Goal: Task Accomplishment & Management: Manage account settings

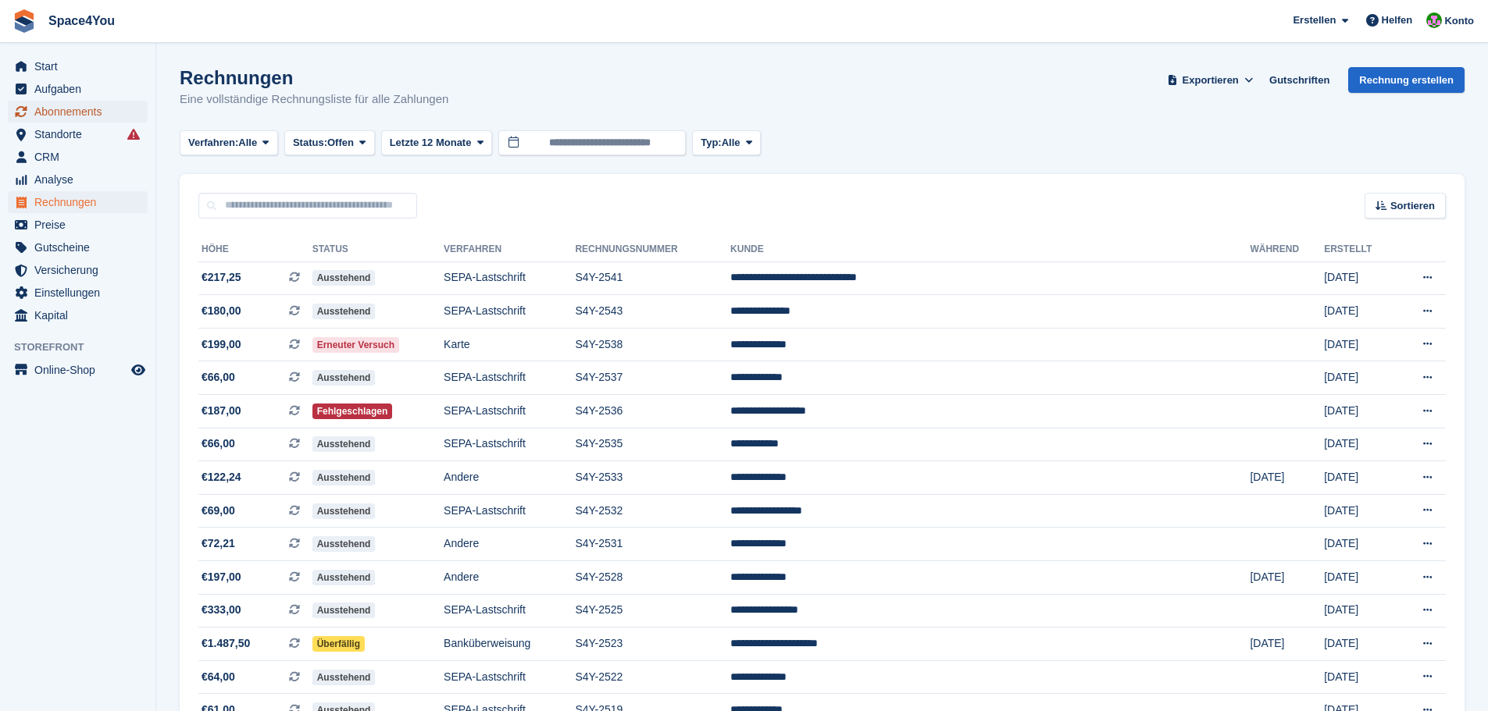
click at [97, 110] on span "Abonnements" at bounding box center [81, 112] width 94 height 22
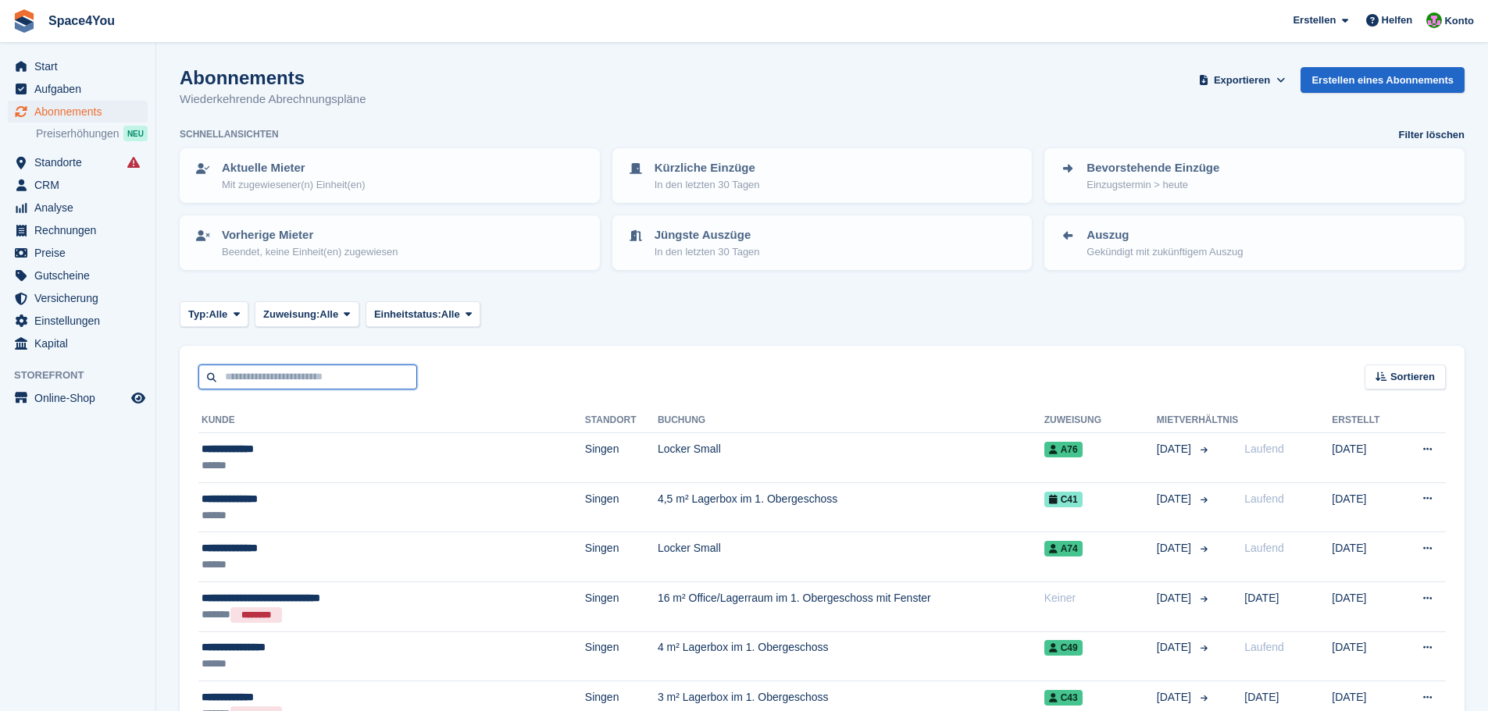
click at [298, 373] on input "text" at bounding box center [307, 378] width 219 height 26
type input "*******"
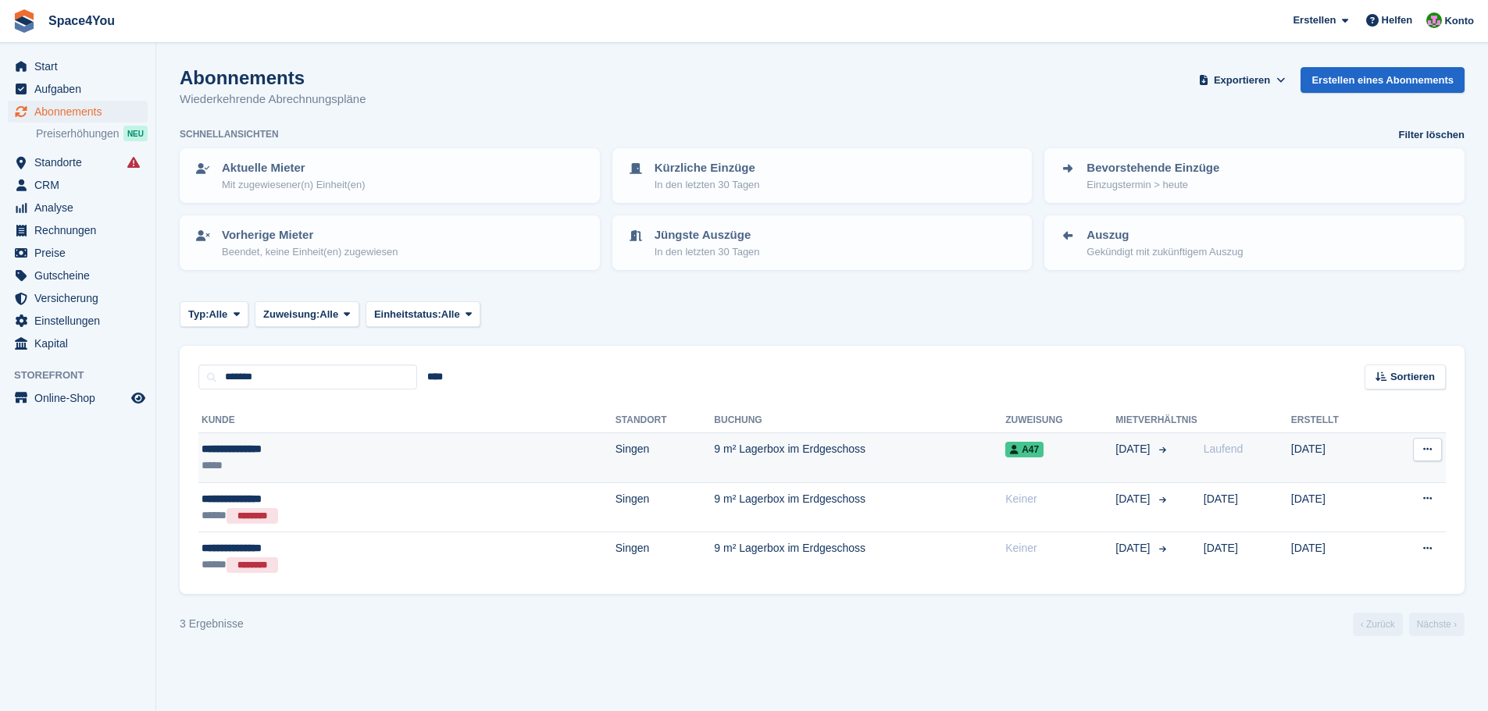
click at [259, 455] on div "**********" at bounding box center [307, 449] width 213 height 16
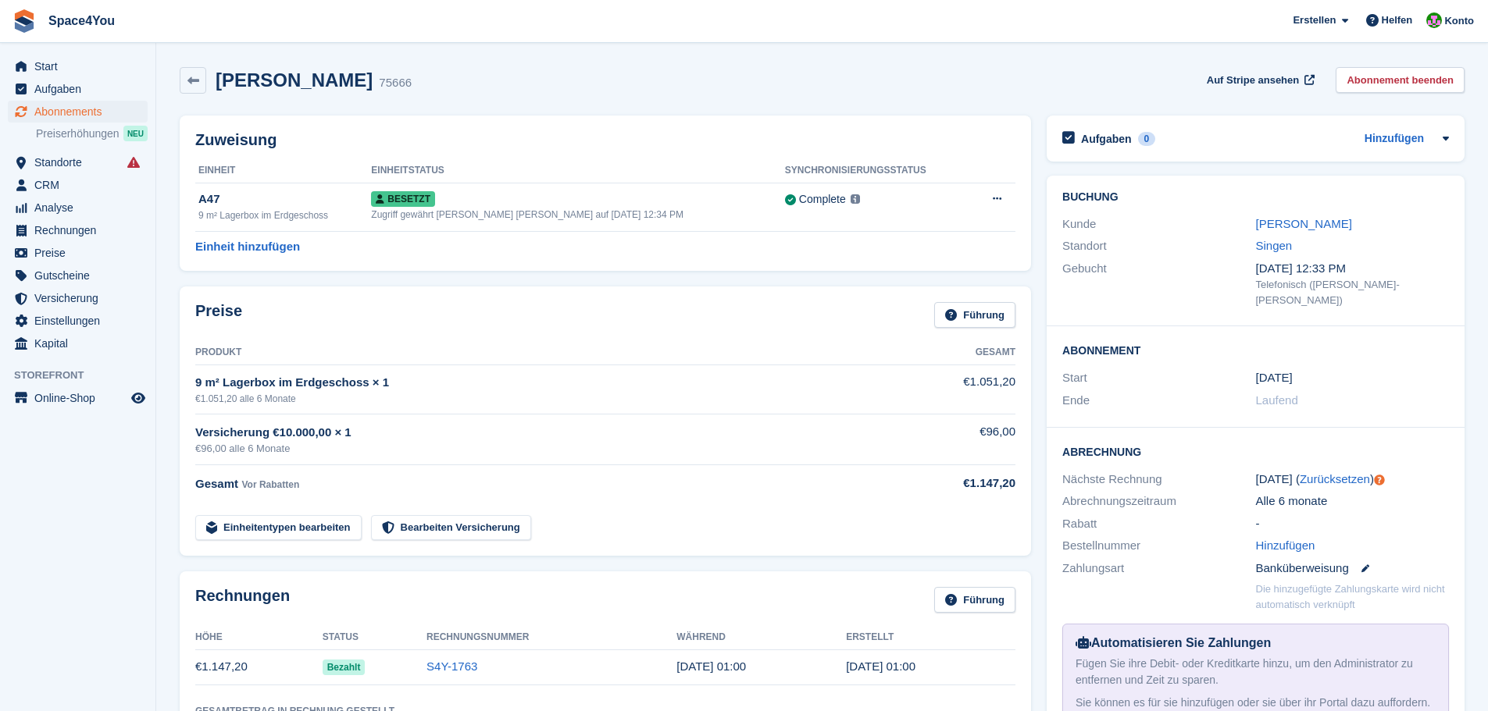
click at [1292, 213] on div "Kunde Michael Strober" at bounding box center [1255, 224] width 387 height 23
click at [1292, 216] on div "[PERSON_NAME]" at bounding box center [1352, 225] width 193 height 18
click at [1290, 221] on link "[PERSON_NAME]" at bounding box center [1304, 223] width 96 height 13
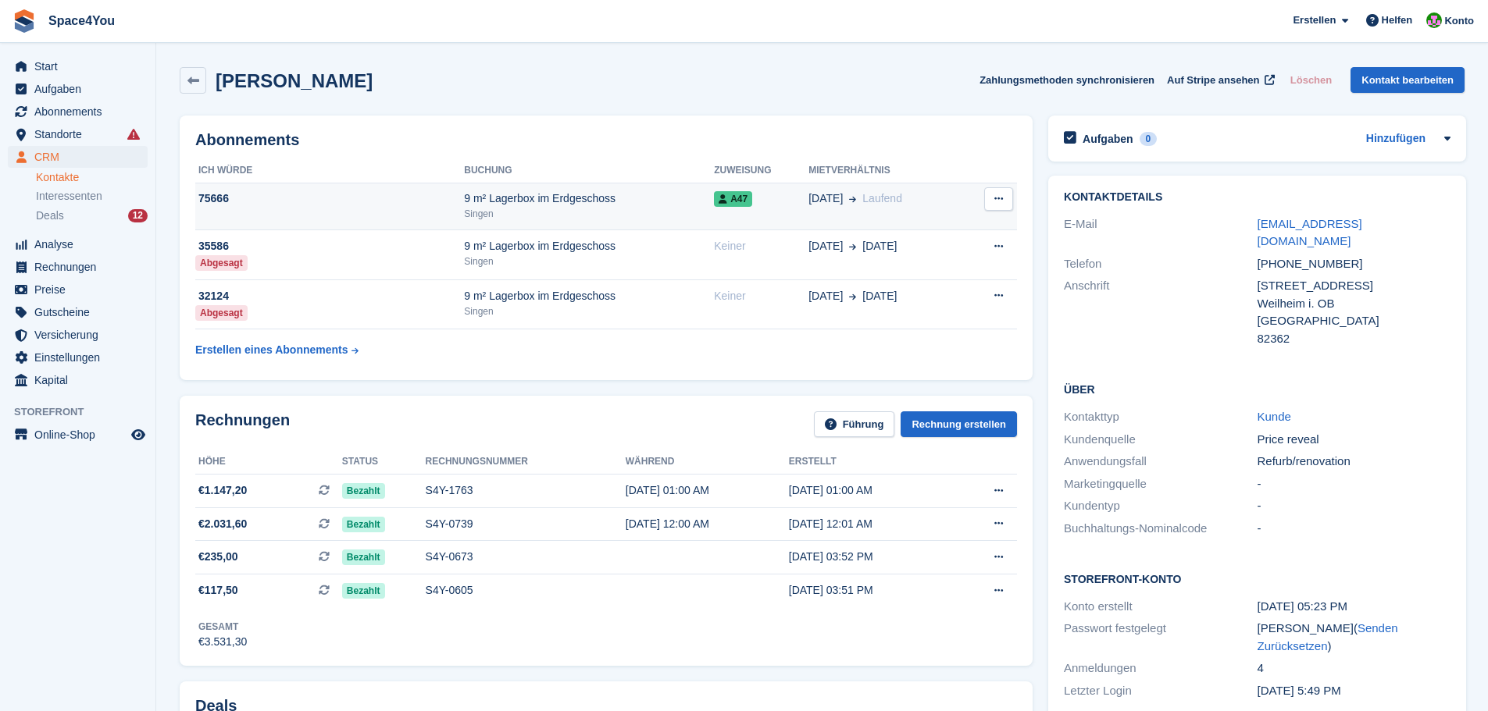
click at [552, 209] on div "Singen" at bounding box center [589, 214] width 250 height 14
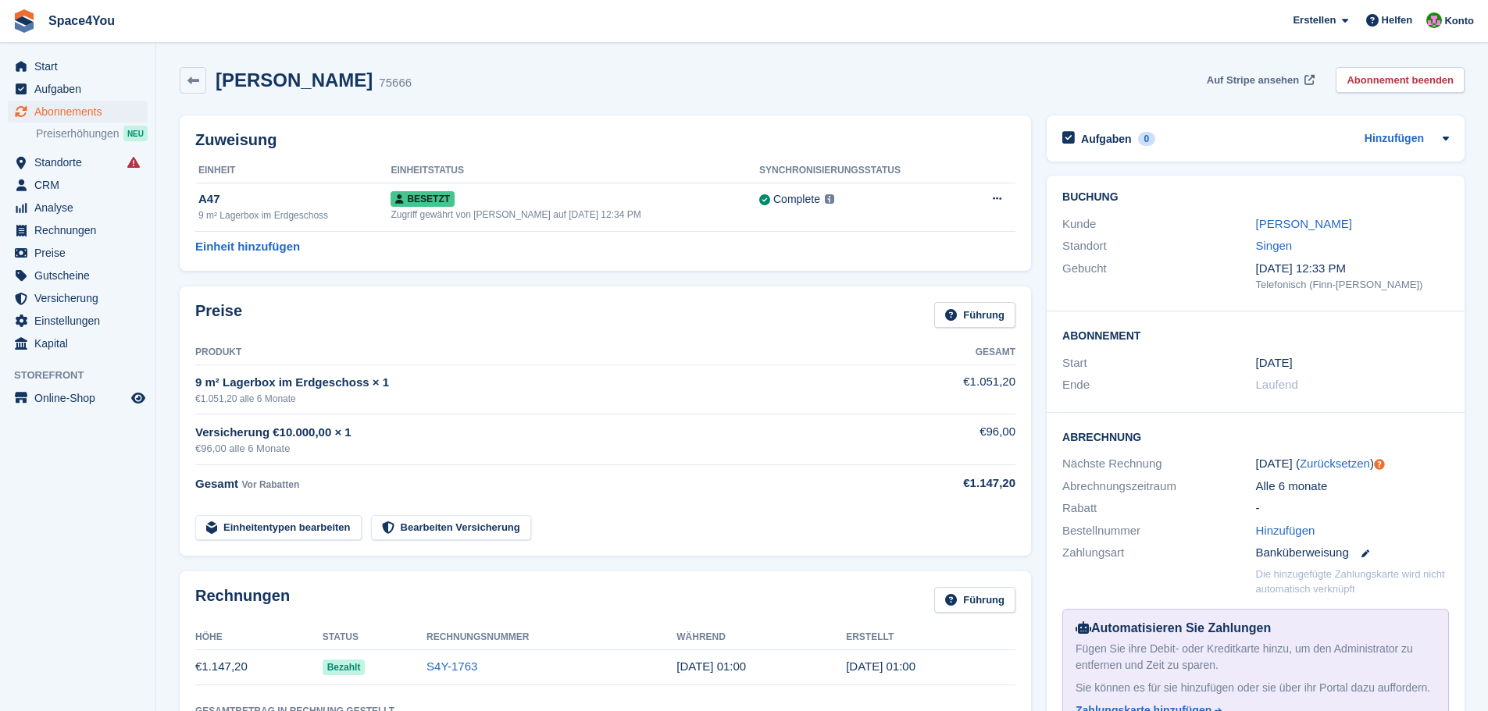
click at [1271, 79] on span "Auf Stripe ansehen" at bounding box center [1253, 81] width 92 height 16
click at [1314, 218] on link "[PERSON_NAME]" at bounding box center [1304, 223] width 96 height 13
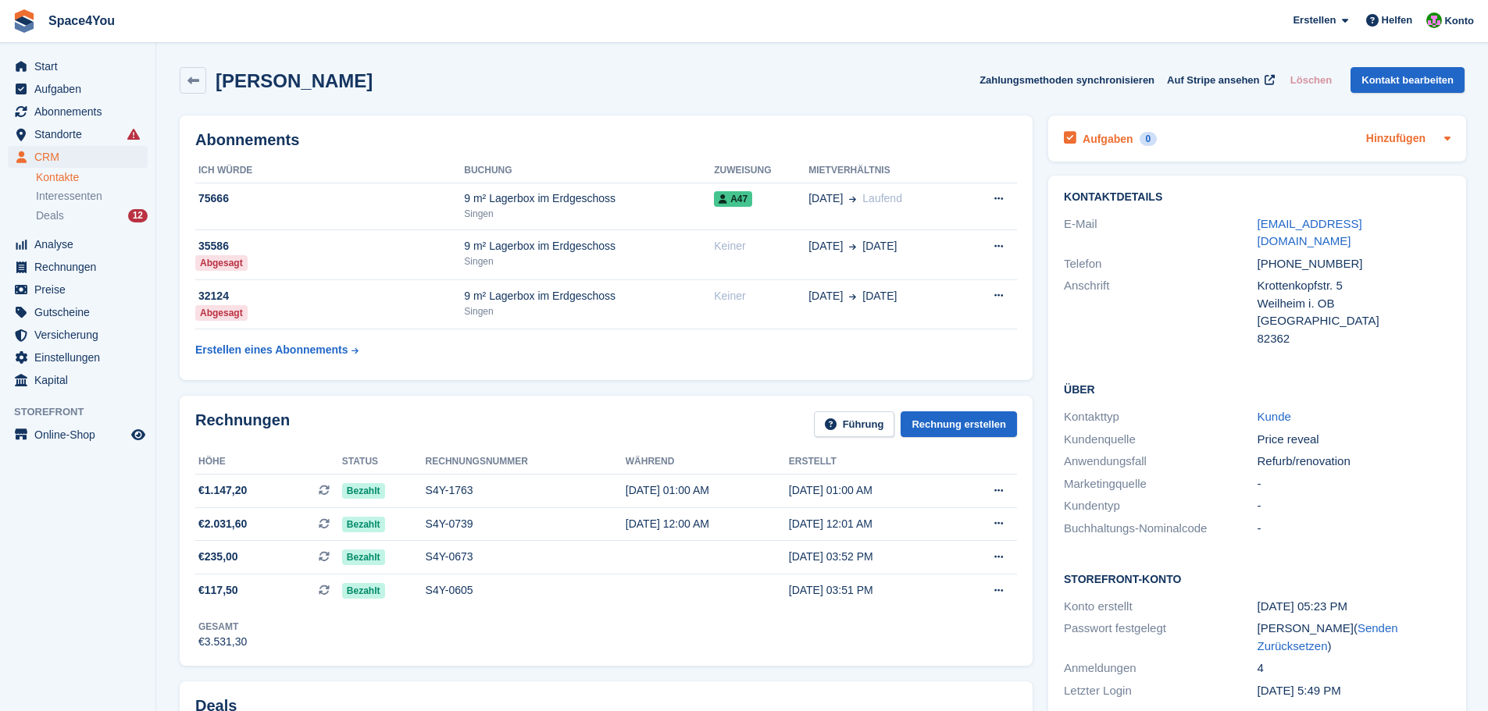
click at [1400, 142] on link "Hinzufügen" at bounding box center [1395, 139] width 59 height 18
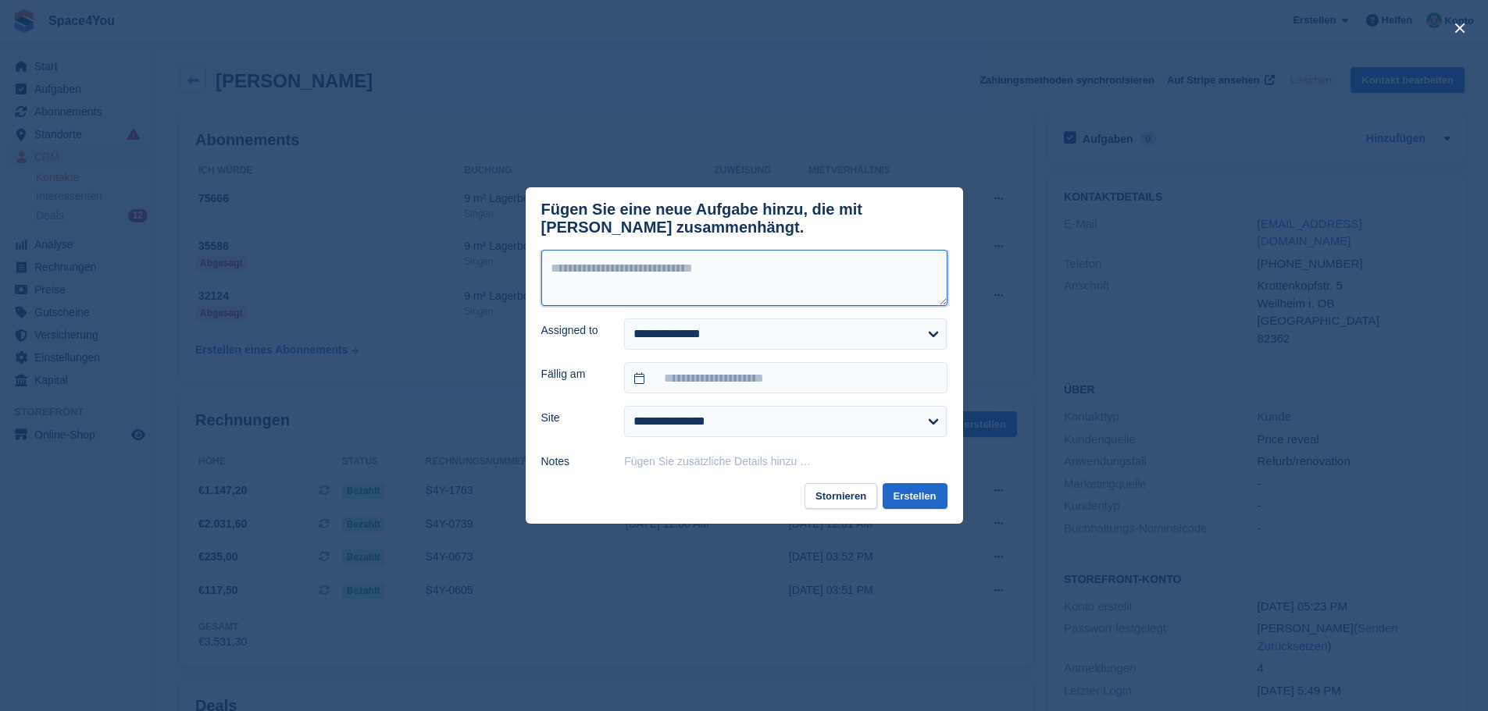
click at [796, 276] on textarea at bounding box center [744, 278] width 406 height 56
type textarea "**********"
click at [802, 337] on select "**********" at bounding box center [785, 334] width 323 height 31
select select "****"
click at [624, 322] on select "**********" at bounding box center [785, 334] width 323 height 31
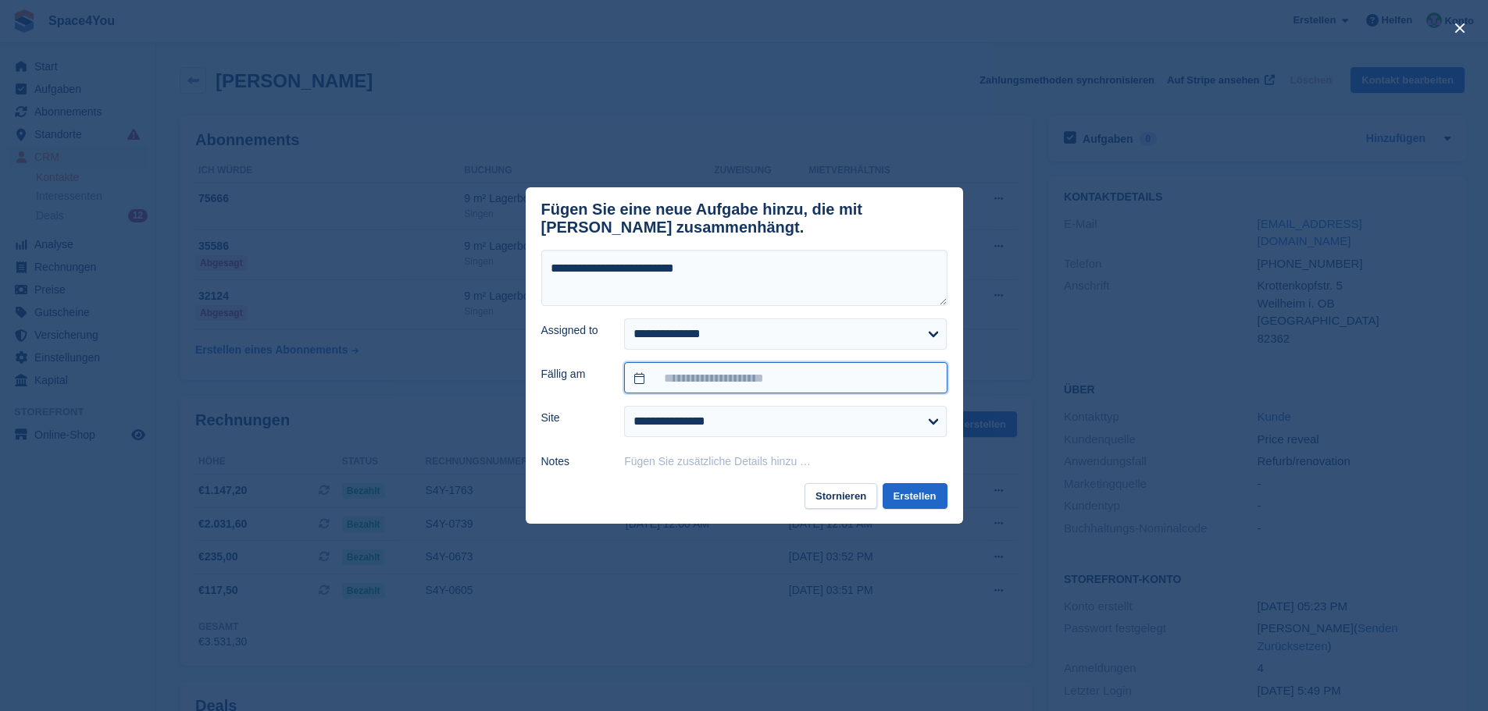
click at [699, 385] on input "text" at bounding box center [785, 377] width 323 height 31
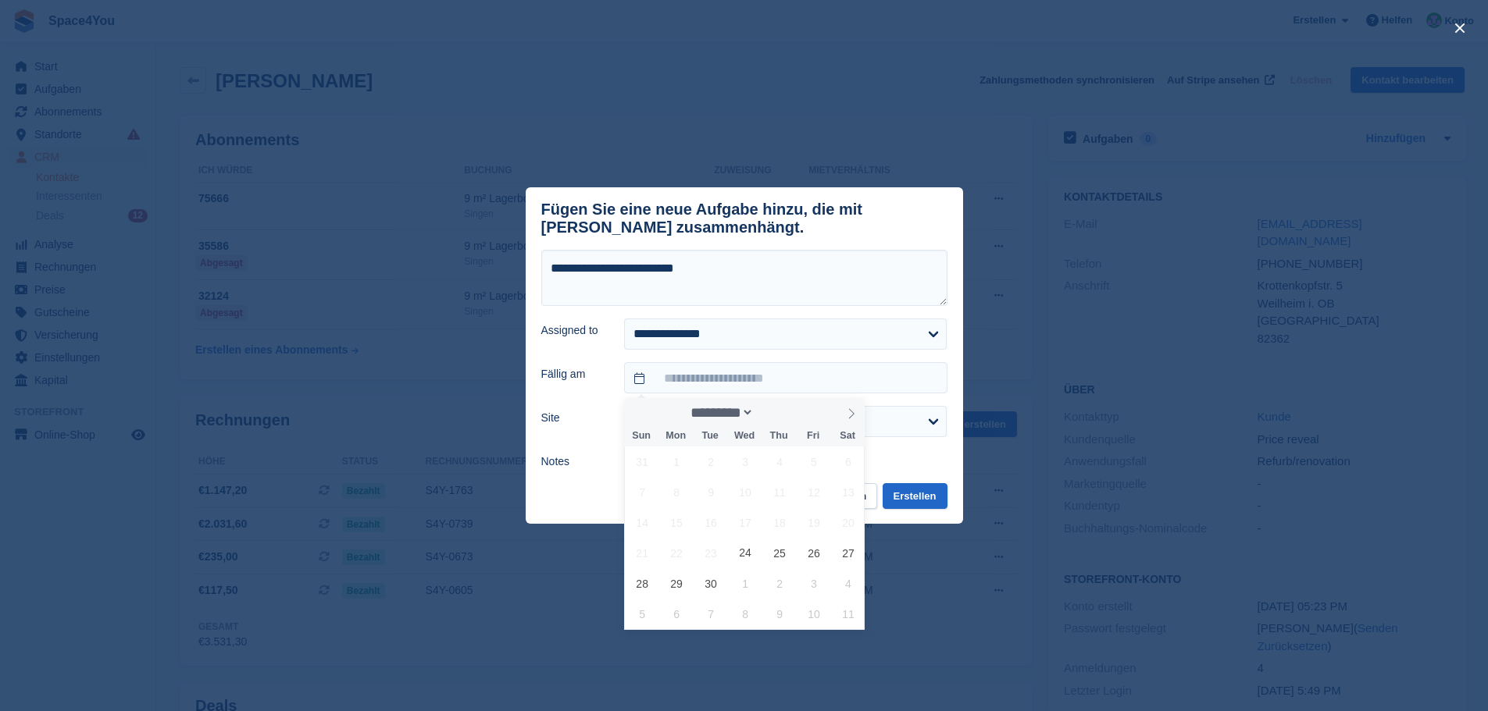
click at [661, 591] on div "31 1 2 3 4 5 6 7 8 9 10 11 12 13 14 15 16 17 18 19 20 21 22 23 24 25 26 27 28 2…" at bounding box center [745, 538] width 241 height 183
click at [675, 587] on span "29" at bounding box center [676, 584] width 30 height 30
type input "**********"
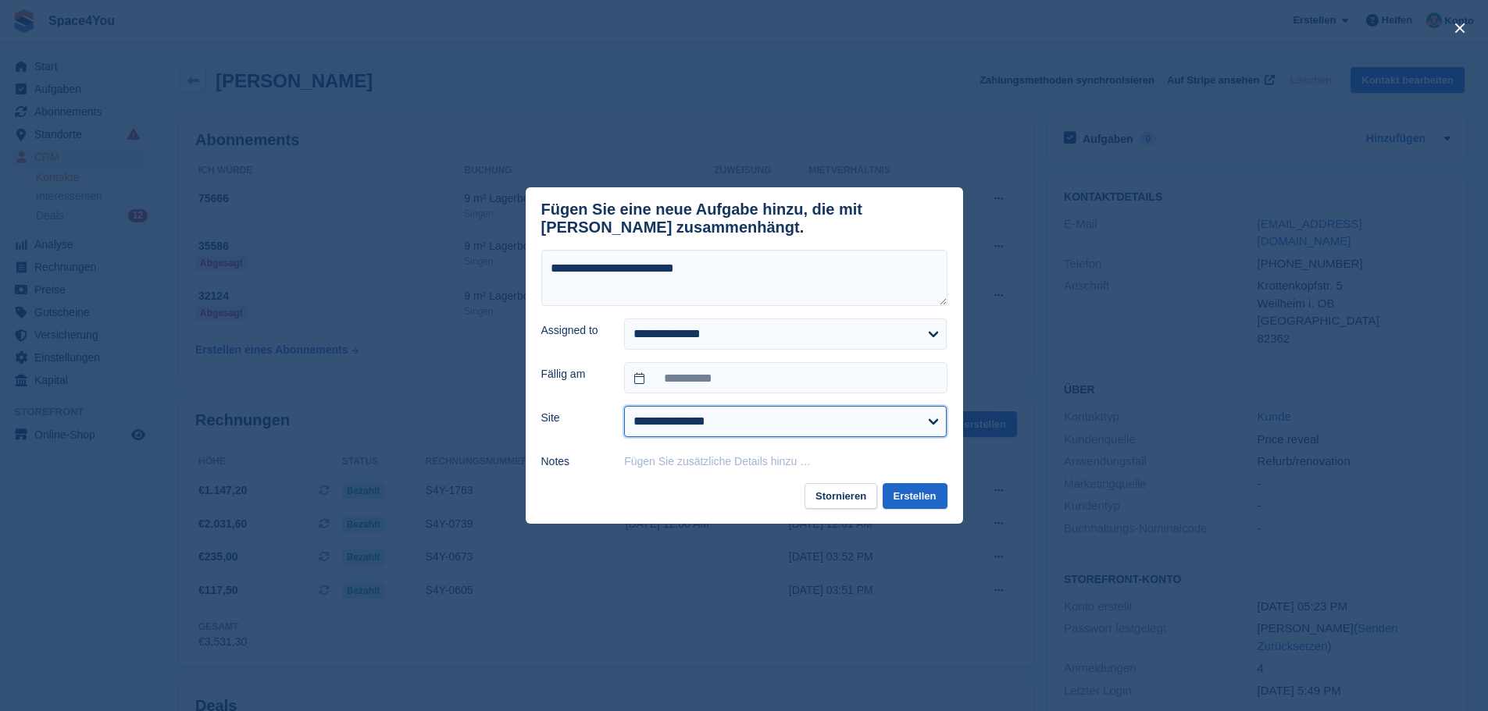
click at [703, 437] on select "**********" at bounding box center [785, 421] width 323 height 31
select select "***"
click at [624, 409] on select "**********" at bounding box center [785, 421] width 323 height 31
click at [906, 499] on button "Erstellen" at bounding box center [915, 496] width 65 height 26
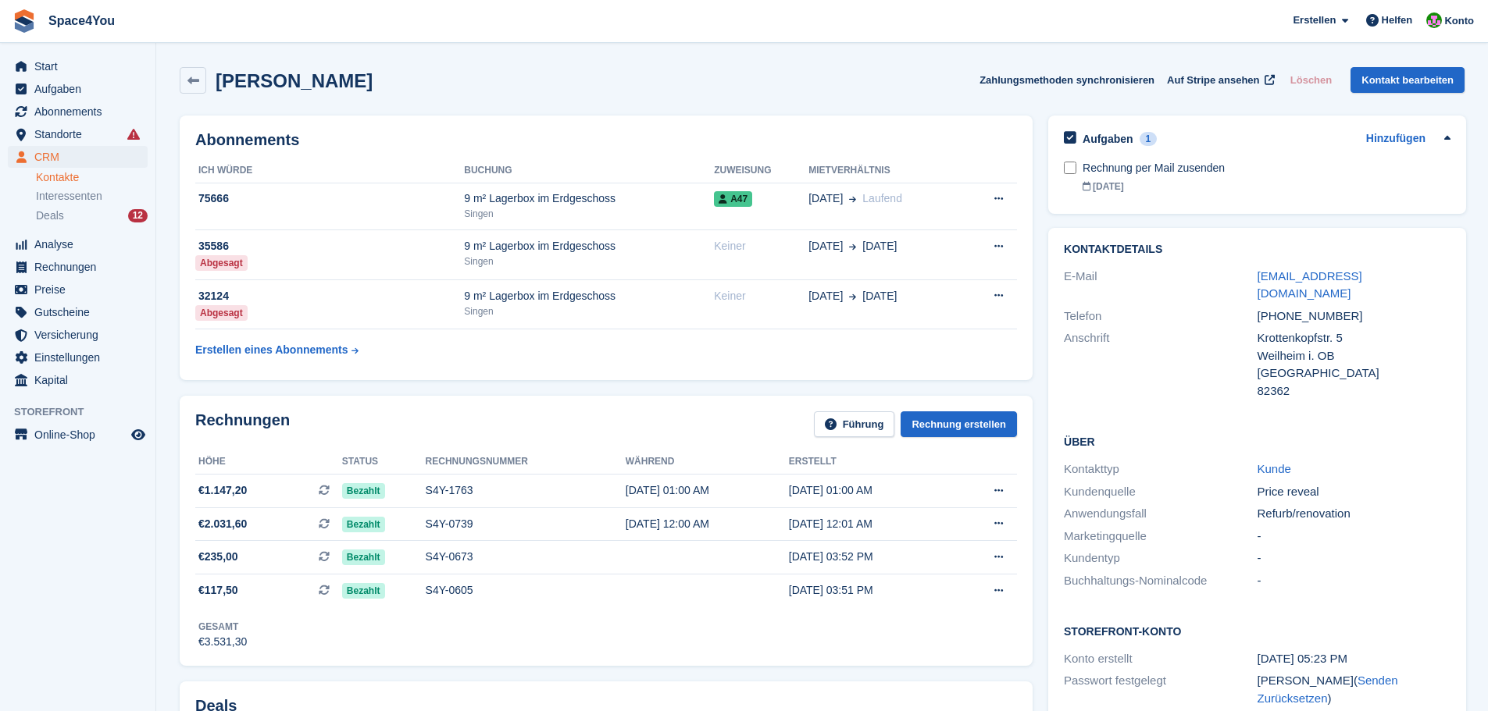
drag, startPoint x: 363, startPoint y: 84, endPoint x: 2, endPoint y: 11, distance: 368.8
click at [2, 11] on div "Space4You [GEOGRAPHIC_DATA] Abonnement Rechnung Kontakt Deal [GEOGRAPHIC_DATA] …" at bounding box center [744, 605] width 1488 height 1210
click at [230, 28] on span "Space4You [GEOGRAPHIC_DATA] Abonnement Rechnung Kontakt Deal [GEOGRAPHIC_DATA] …" at bounding box center [744, 21] width 1488 height 42
click at [453, 80] on div "[PERSON_NAME] Zahlungsmethoden synchronisieren Auf Stripe ansehen Löschen Konta…" at bounding box center [822, 80] width 1285 height 27
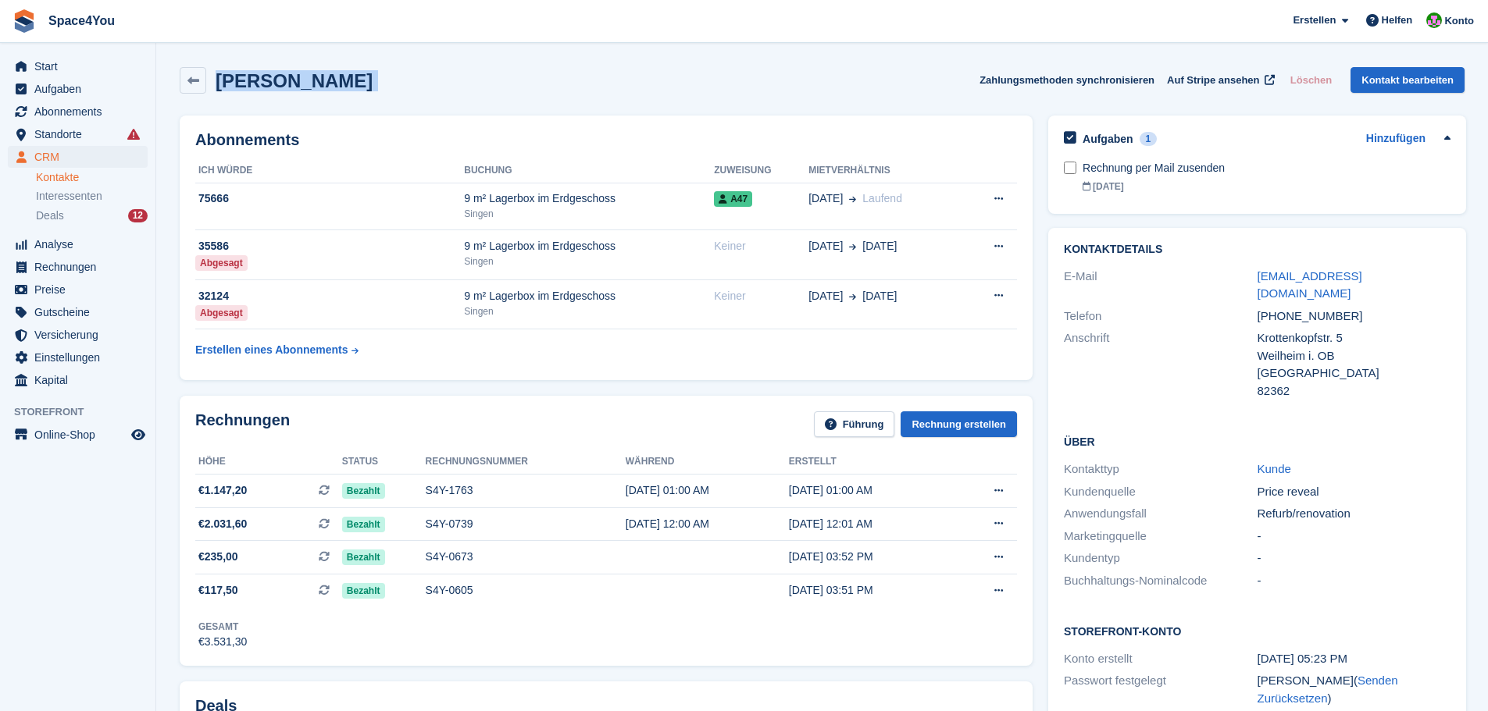
click at [453, 80] on div "[PERSON_NAME] Zahlungsmethoden synchronisieren Auf Stripe ansehen Löschen Konta…" at bounding box center [822, 80] width 1285 height 27
click at [472, 84] on div "[PERSON_NAME] Zahlungsmethoden synchronisieren Auf Stripe ansehen Löschen Konta…" at bounding box center [822, 80] width 1285 height 27
drag, startPoint x: 371, startPoint y: 87, endPoint x: 20, endPoint y: 14, distance: 358.1
click at [20, 14] on div "Space4You [GEOGRAPHIC_DATA] Abonnement Rechnung Kontakt Deal [GEOGRAPHIC_DATA] …" at bounding box center [744, 605] width 1488 height 1210
click at [483, 99] on div "[PERSON_NAME] Zahlungsmethoden synchronisieren Auf Stripe ansehen Löschen Konta…" at bounding box center [822, 83] width 1300 height 48
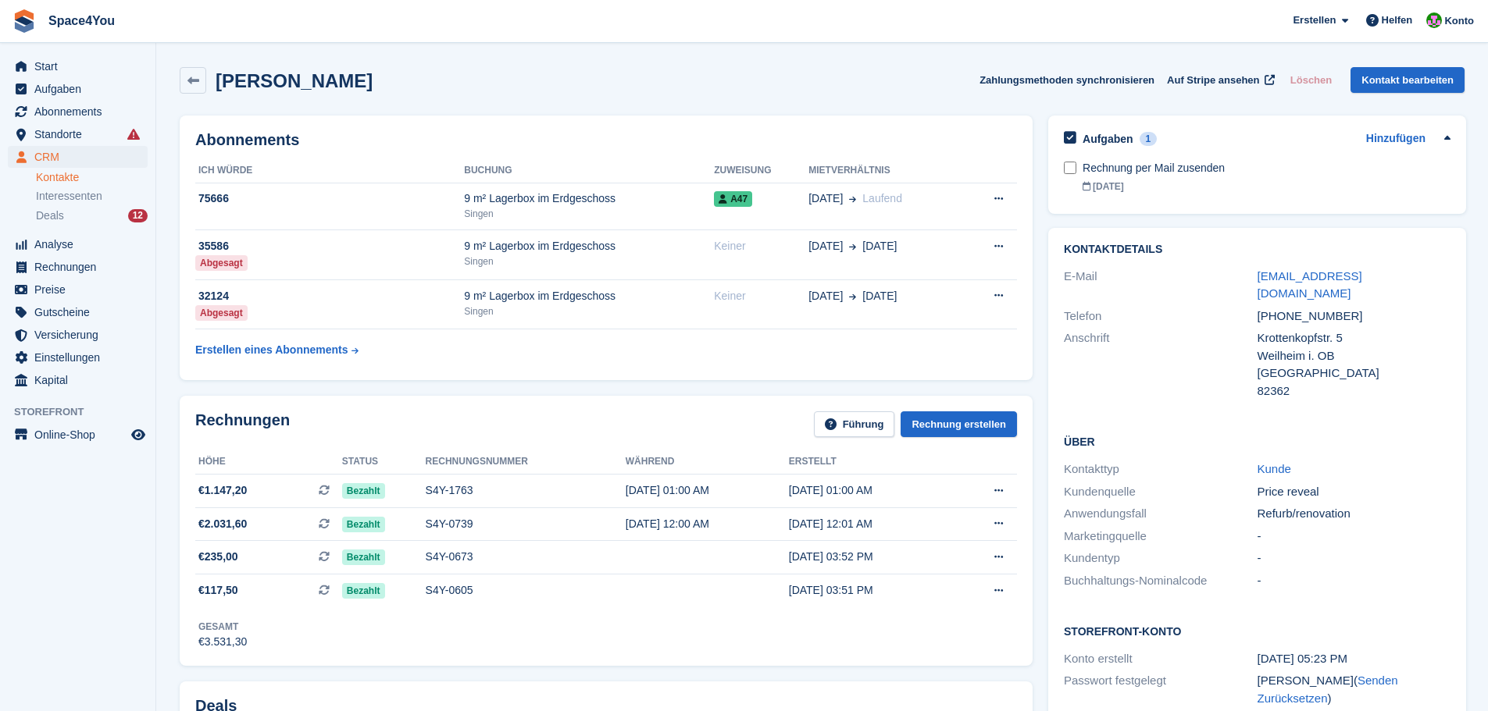
drag, startPoint x: 396, startPoint y: 95, endPoint x: 20, endPoint y: 26, distance: 382.0
click at [20, 26] on div "Space4You [GEOGRAPHIC_DATA] Abonnement Rechnung Kontakt Deal [GEOGRAPHIC_DATA] …" at bounding box center [744, 605] width 1488 height 1210
click at [420, 74] on div "[PERSON_NAME] Zahlungsmethoden synchronisieren Auf Stripe ansehen Löschen Konta…" at bounding box center [822, 80] width 1285 height 27
click at [497, 87] on div "[PERSON_NAME] Zahlungsmethoden synchronisieren Auf Stripe ansehen Löschen Konta…" at bounding box center [822, 80] width 1285 height 27
click at [73, 90] on span "Aufgaben" at bounding box center [81, 89] width 94 height 22
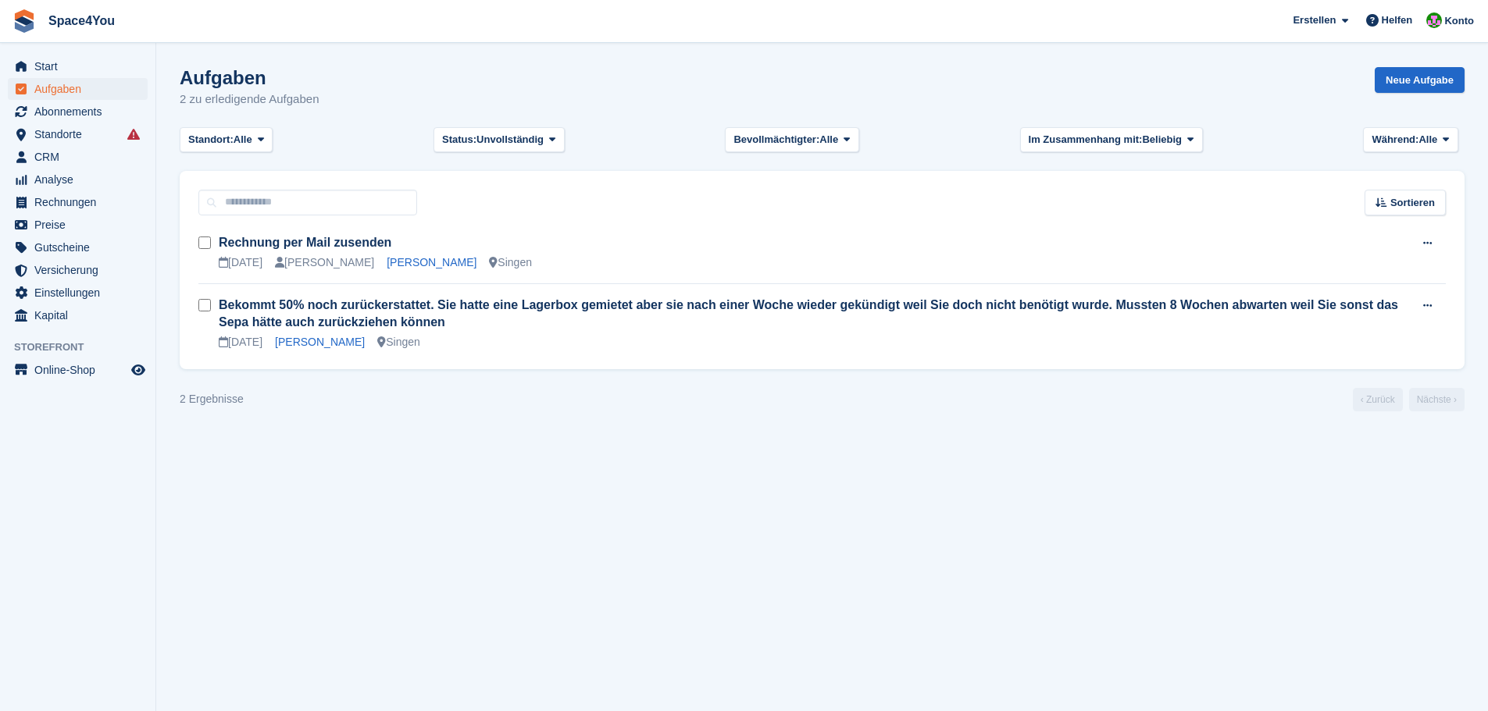
click at [579, 497] on section "Aufgaben 2 zu erledigende Aufgaben Neue Aufgabe Standort: Alle Alle Singen Kein…" at bounding box center [822, 355] width 1332 height 711
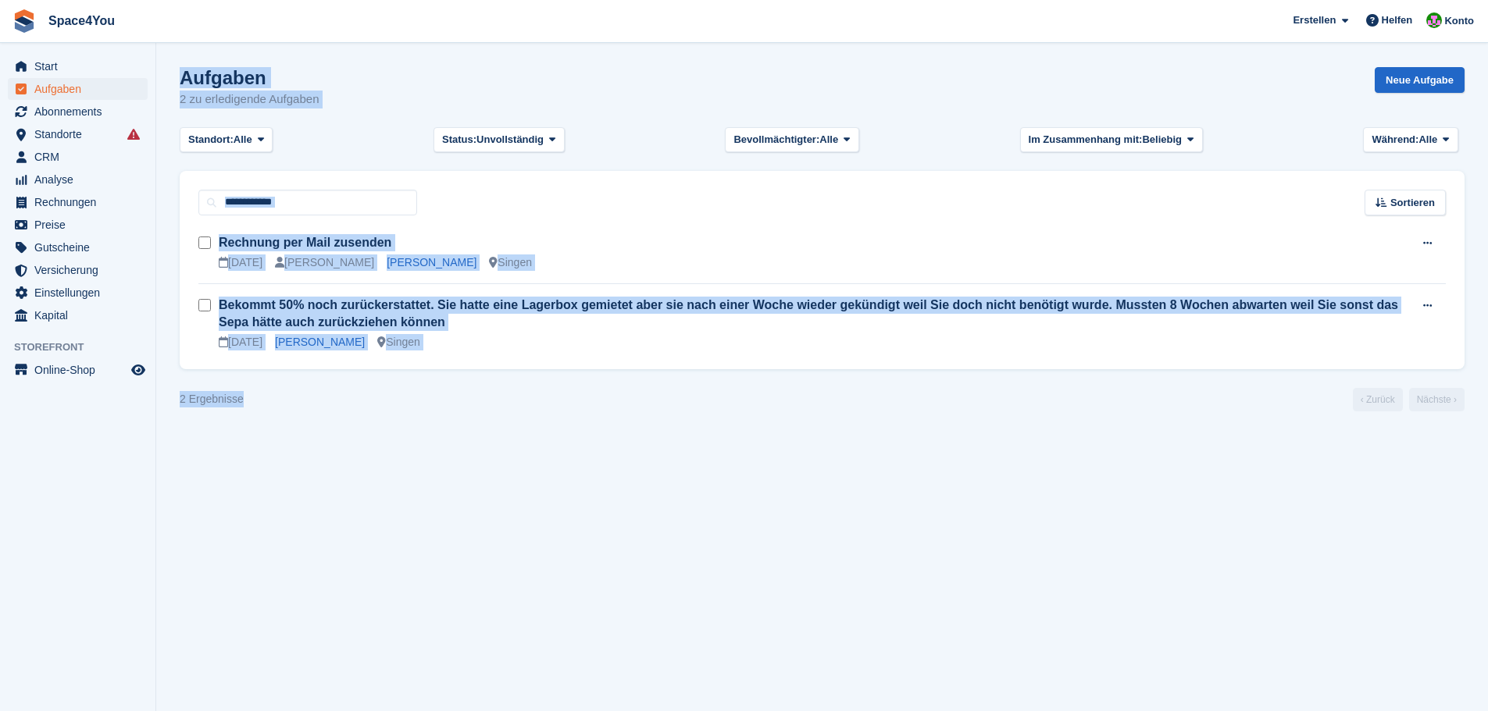
drag, startPoint x: 305, startPoint y: 420, endPoint x: 153, endPoint y: 392, distance: 154.9
click at [153, 392] on div "Start Aufgaben Abonnements Abonnements Abonnements Preiserhöhungen NEU Preiserh…" at bounding box center [744, 355] width 1488 height 711
click at [426, 479] on section "Aufgaben 2 zu erledigende Aufgaben Neue Aufgabe Standort: Alle Alle Singen Kein…" at bounding box center [822, 355] width 1332 height 711
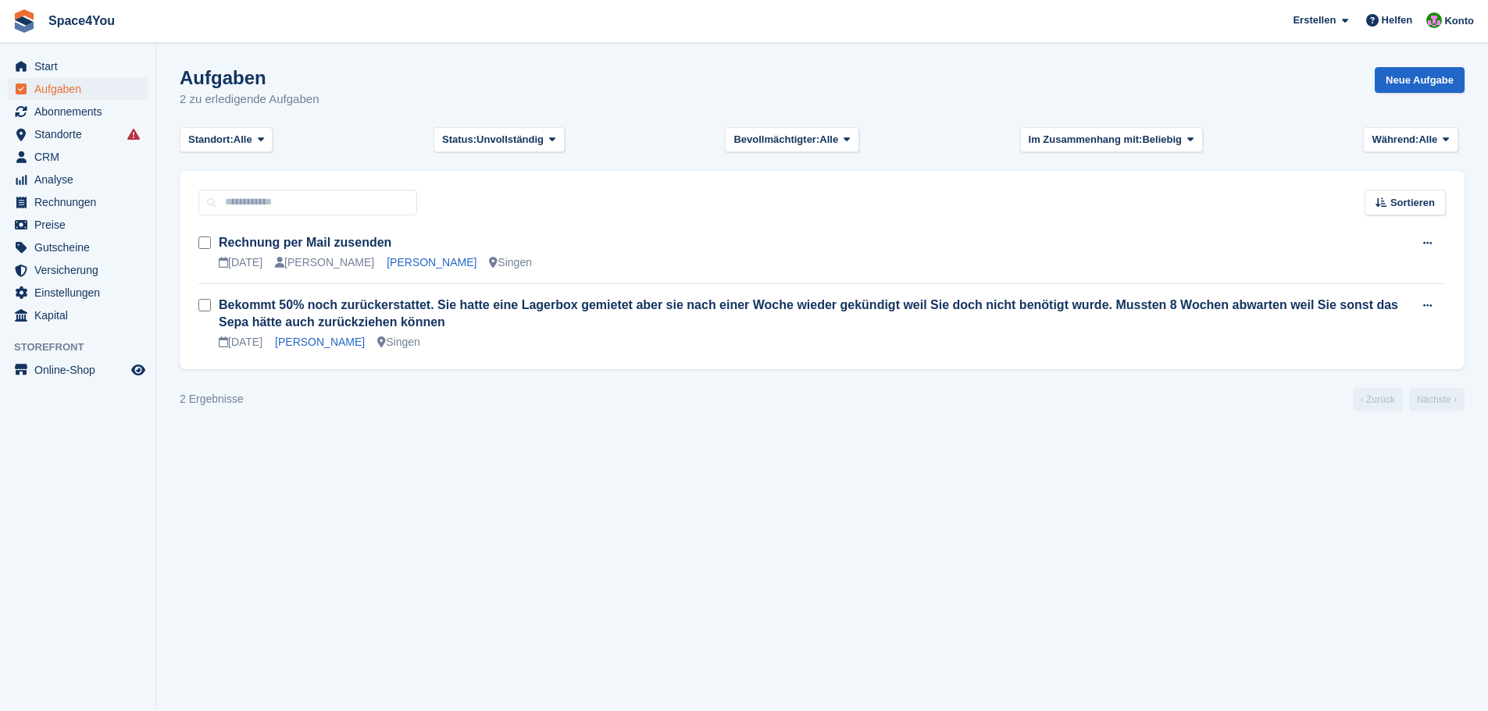
click at [426, 479] on section "Aufgaben 2 zu erledigende Aufgaben Neue Aufgabe Standort: Alle Alle Singen Kein…" at bounding box center [822, 355] width 1332 height 711
click at [392, 498] on section "Aufgaben 2 zu erledigende Aufgaben Neue Aufgabe Standort: Alle Alle Singen Kein…" at bounding box center [822, 355] width 1332 height 711
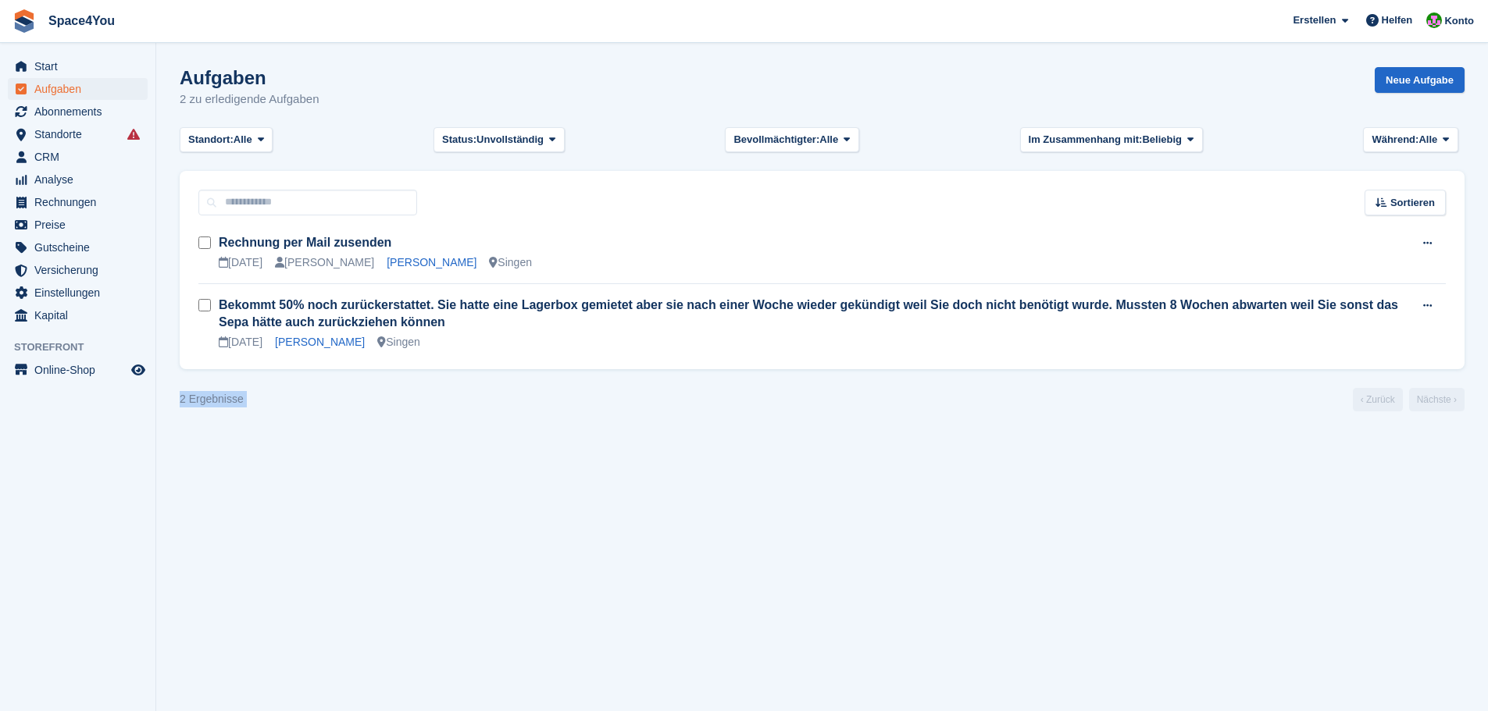
click at [329, 506] on section "Aufgaben 2 zu erledigende Aufgaben Neue Aufgabe Standort: Alle Alle Singen Kein…" at bounding box center [822, 355] width 1332 height 711
click at [446, 260] on link "[PERSON_NAME]" at bounding box center [432, 262] width 90 height 12
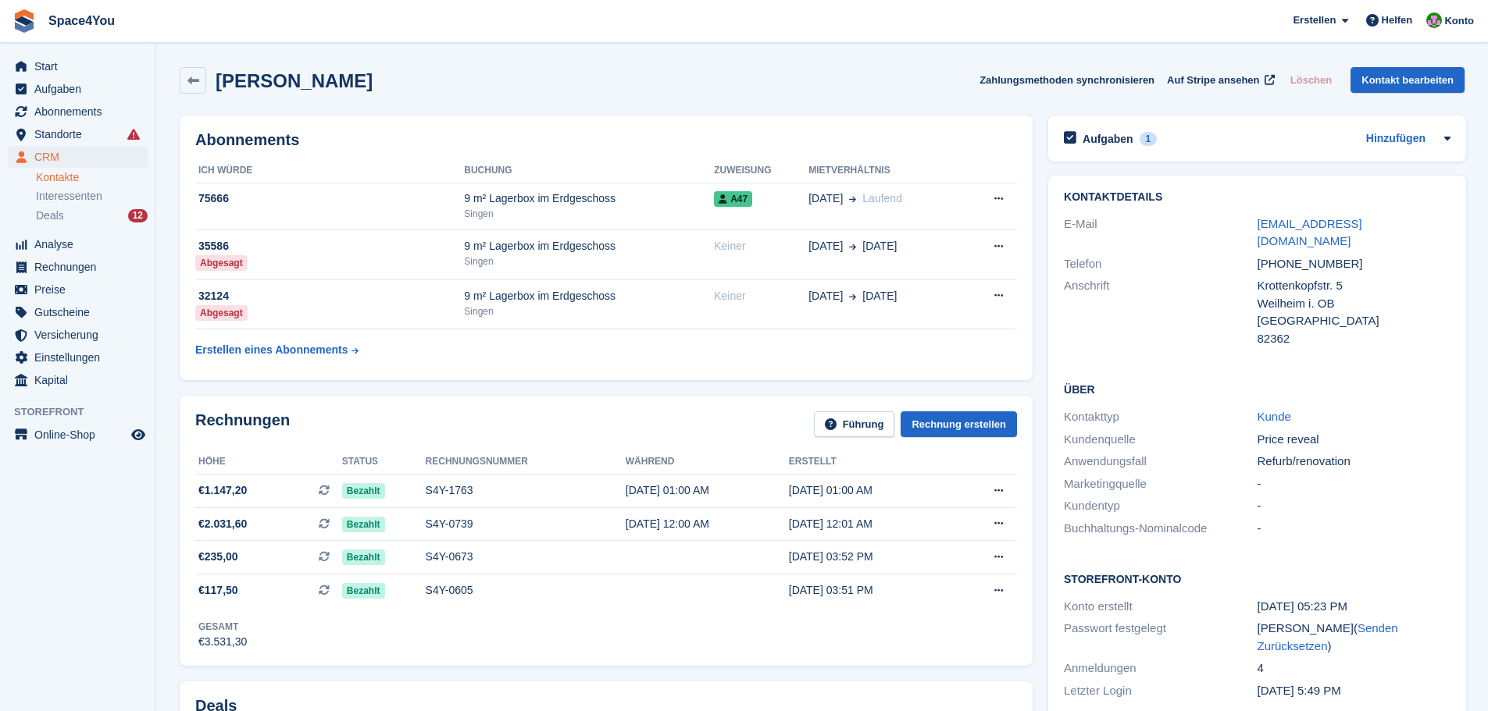
click at [396, 82] on div "[PERSON_NAME] Zahlungsmethoden synchronisieren Auf Stripe ansehen Löschen Konta…" at bounding box center [822, 80] width 1285 height 27
click at [349, 78] on h2 "[PERSON_NAME]" at bounding box center [294, 80] width 157 height 21
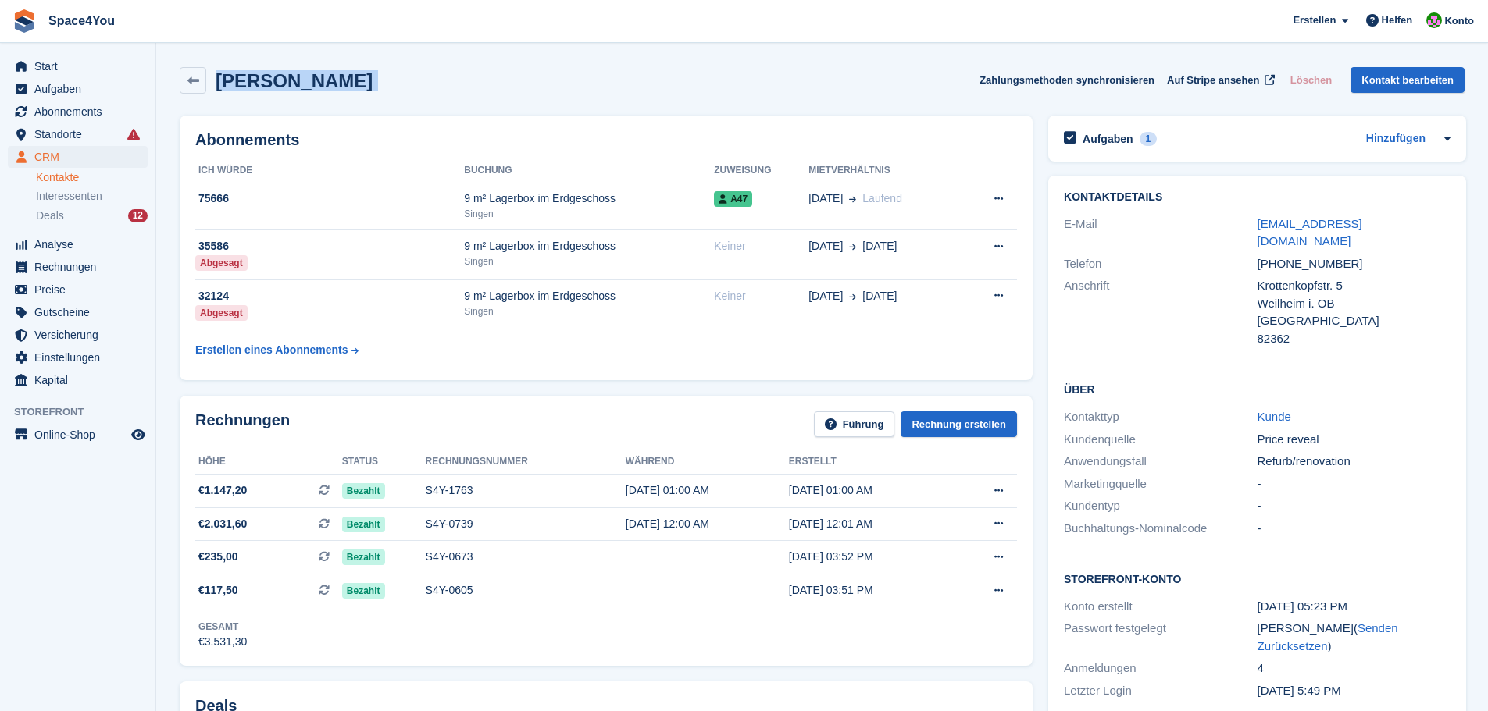
click at [416, 80] on div "[PERSON_NAME] Zahlungsmethoden synchronisieren Auf Stripe ansehen Löschen Konta…" at bounding box center [822, 80] width 1285 height 27
drag, startPoint x: 378, startPoint y: 87, endPoint x: 0, endPoint y: -2, distance: 388.3
click at [0, 0] on html "Space4You [GEOGRAPHIC_DATA] Abonnement Rechnung Kontakt Deal [GEOGRAPHIC_DATA] …" at bounding box center [744, 355] width 1488 height 711
click at [204, 23] on span "Space4You [GEOGRAPHIC_DATA] Abonnement Rechnung Kontakt Deal [GEOGRAPHIC_DATA] …" at bounding box center [744, 21] width 1488 height 42
drag, startPoint x: 376, startPoint y: 75, endPoint x: 19, endPoint y: 13, distance: 362.2
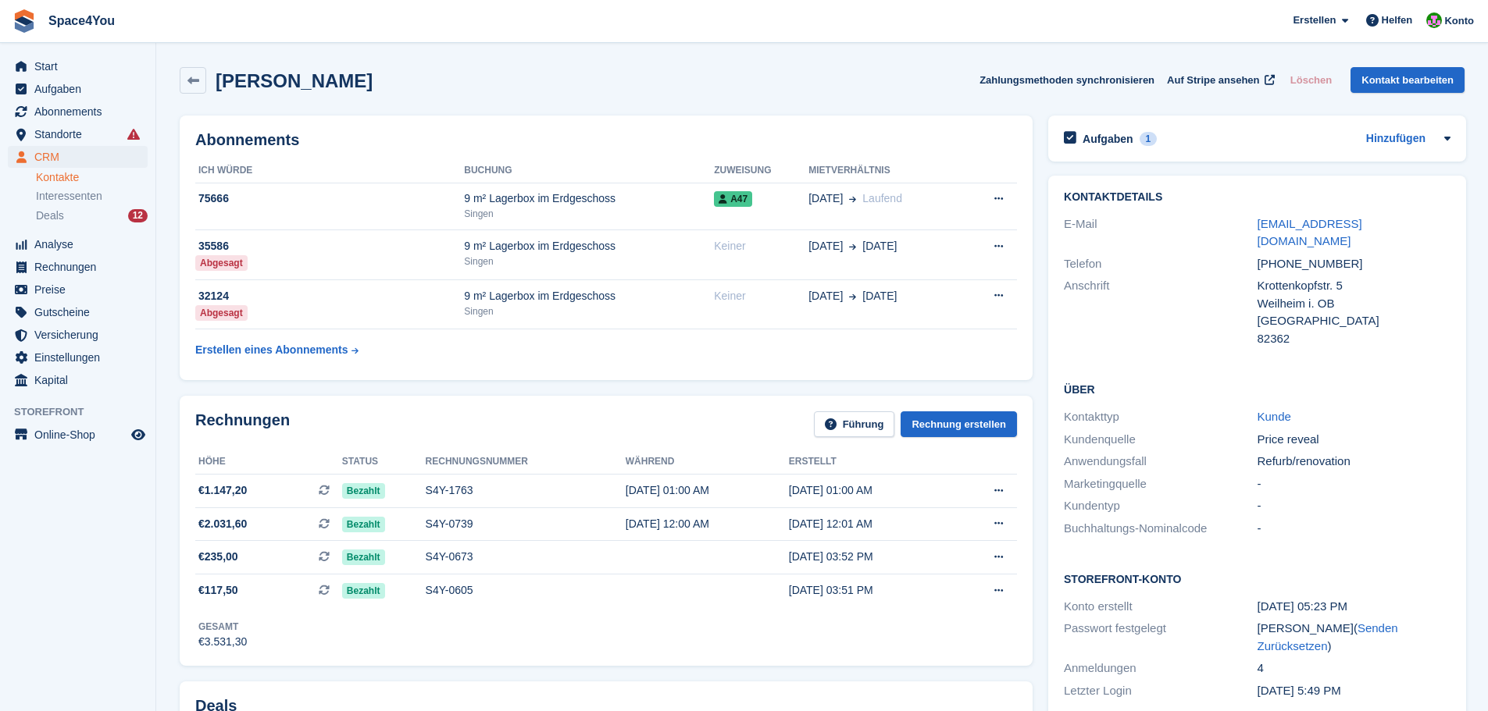
click at [19, 13] on div "Space4You [GEOGRAPHIC_DATA] Abonnement Rechnung Kontakt Deal [GEOGRAPHIC_DATA] …" at bounding box center [744, 605] width 1488 height 1210
click at [398, 46] on section "[PERSON_NAME] Zahlungsmethoden synchronisieren Auf Stripe ansehen Löschen Konta…" at bounding box center [822, 605] width 1332 height 1210
drag, startPoint x: 358, startPoint y: 84, endPoint x: 0, endPoint y: 29, distance: 362.0
click at [0, 29] on div "Space4You [GEOGRAPHIC_DATA] Abonnement Rechnung Kontakt Deal [GEOGRAPHIC_DATA] …" at bounding box center [744, 605] width 1488 height 1210
click at [298, 57] on section "[PERSON_NAME] Zahlungsmethoden synchronisieren Auf Stripe ansehen Löschen Konta…" at bounding box center [822, 605] width 1332 height 1210
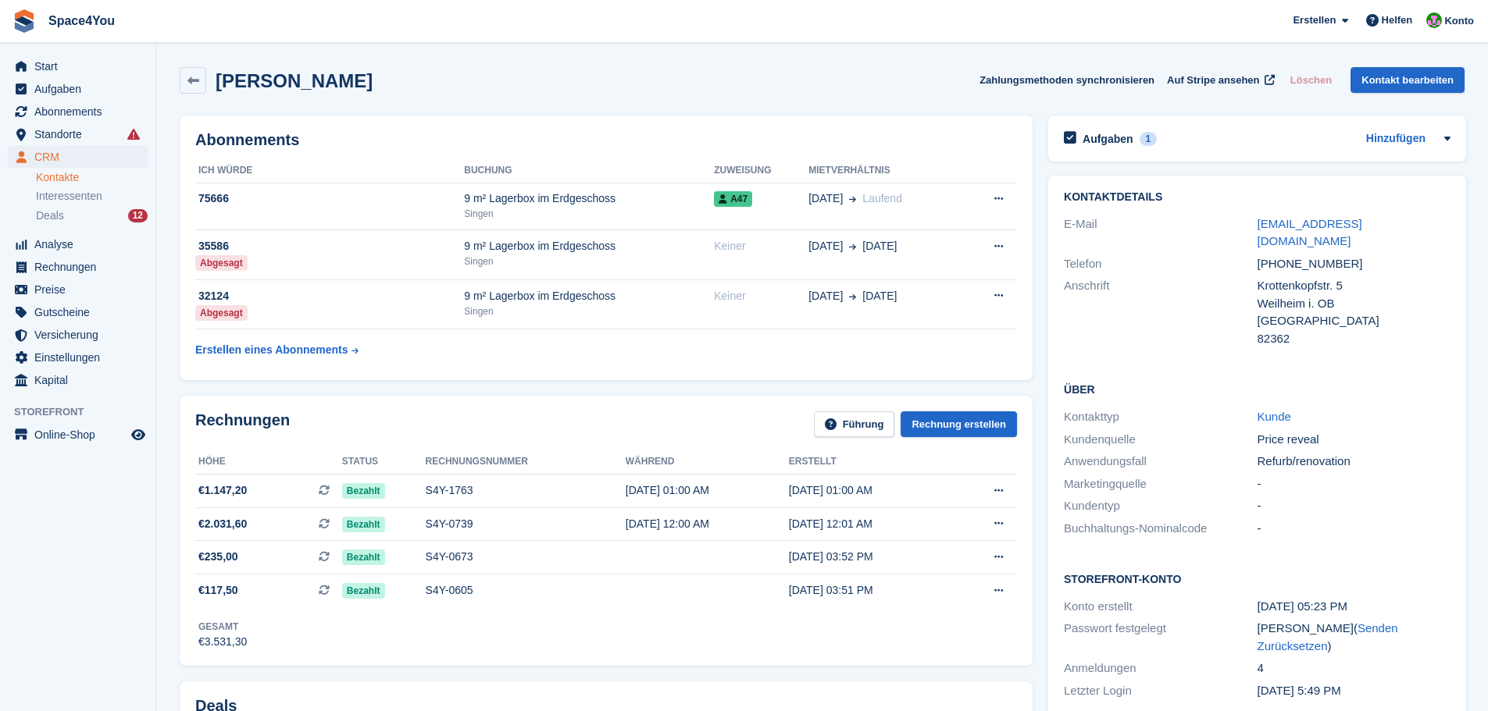
drag, startPoint x: 366, startPoint y: 88, endPoint x: 1, endPoint y: 30, distance: 369.3
click at [1, 30] on div "Space4You [GEOGRAPHIC_DATA] Abonnement Rechnung Kontakt Deal [GEOGRAPHIC_DATA] …" at bounding box center [744, 605] width 1488 height 1210
click at [209, 20] on span "Space4You [GEOGRAPHIC_DATA] Abonnement Rechnung Kontakt Deal [GEOGRAPHIC_DATA] …" at bounding box center [744, 21] width 1488 height 42
drag, startPoint x: 364, startPoint y: 90, endPoint x: 19, endPoint y: 24, distance: 351.4
click at [19, 24] on div "Space4You [GEOGRAPHIC_DATA] Abonnement Rechnung Kontakt Deal [GEOGRAPHIC_DATA] …" at bounding box center [744, 605] width 1488 height 1210
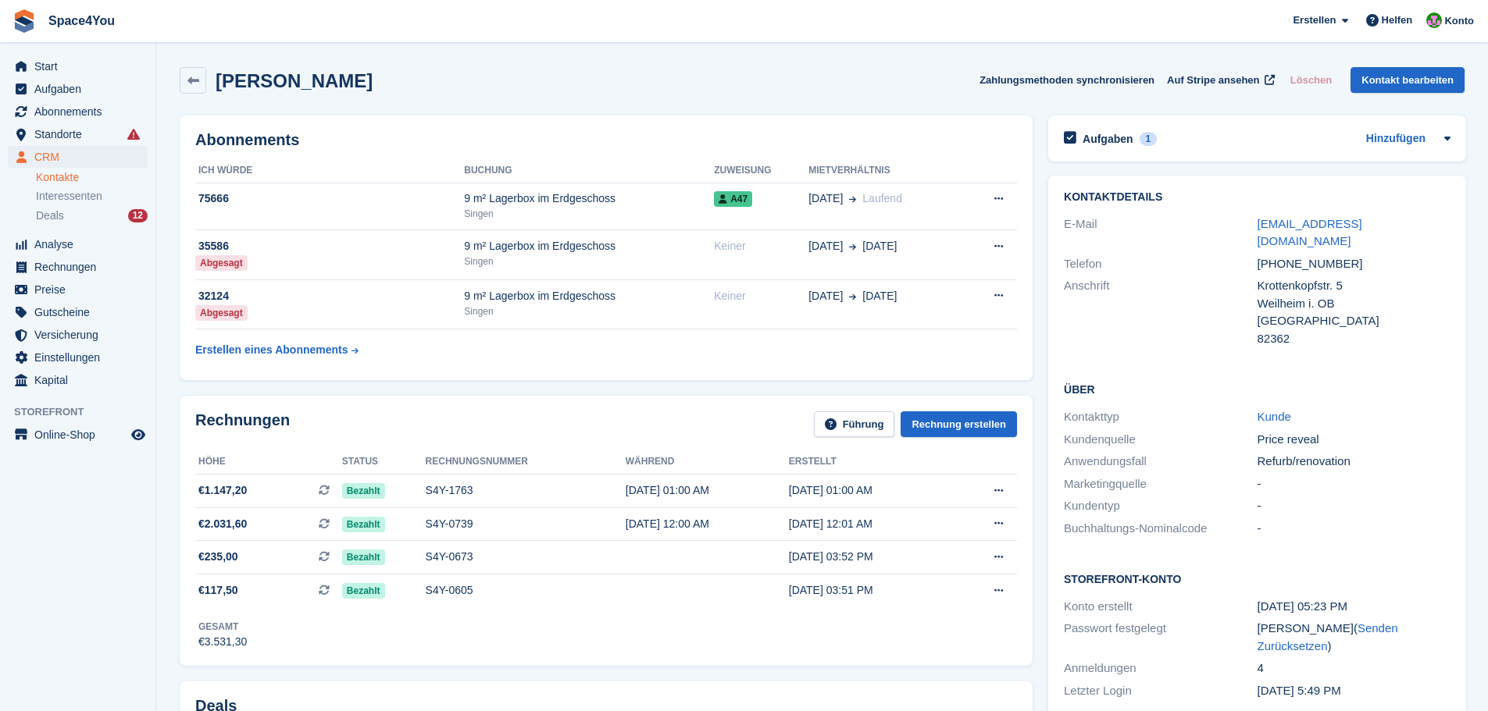
click at [237, 38] on span "Space4You [GEOGRAPHIC_DATA] Abonnement Rechnung Kontakt Deal [GEOGRAPHIC_DATA] …" at bounding box center [744, 21] width 1488 height 42
drag, startPoint x: 351, startPoint y: 80, endPoint x: 11, endPoint y: 34, distance: 343.6
click at [11, 34] on div "Space4You [GEOGRAPHIC_DATA] Abonnement Rechnung Kontakt Deal [GEOGRAPHIC_DATA] …" at bounding box center [744, 605] width 1488 height 1210
click at [309, 29] on span "Space4You [GEOGRAPHIC_DATA] Abonnement Rechnung Kontakt Deal [GEOGRAPHIC_DATA] …" at bounding box center [744, 21] width 1488 height 42
drag, startPoint x: 364, startPoint y: 89, endPoint x: 5, endPoint y: 14, distance: 367.0
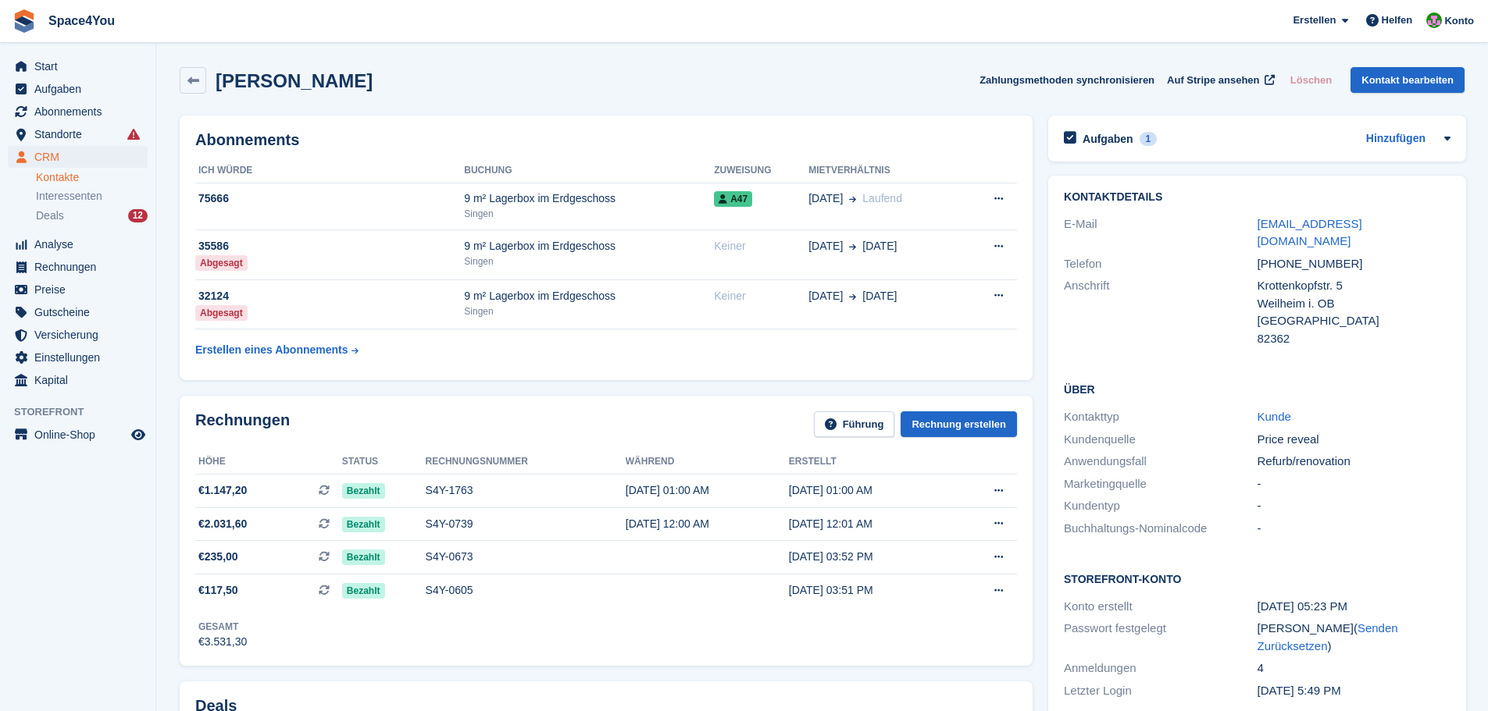
click at [5, 14] on div "Space4You [GEOGRAPHIC_DATA] Abonnement Rechnung Kontakt Deal [GEOGRAPHIC_DATA] …" at bounding box center [744, 605] width 1488 height 1210
click at [223, 34] on span "Space4You [GEOGRAPHIC_DATA] Abonnement Rechnung Kontakt Deal [GEOGRAPHIC_DATA] …" at bounding box center [744, 21] width 1488 height 42
drag, startPoint x: 376, startPoint y: 81, endPoint x: 26, endPoint y: 34, distance: 353.9
click at [26, 34] on div "Space4You [GEOGRAPHIC_DATA] Abonnement Rechnung Kontakt Deal [GEOGRAPHIC_DATA] …" at bounding box center [744, 605] width 1488 height 1210
click at [433, 81] on div "[PERSON_NAME] Zahlungsmethoden synchronisieren Auf Stripe ansehen Löschen Konta…" at bounding box center [822, 80] width 1285 height 27
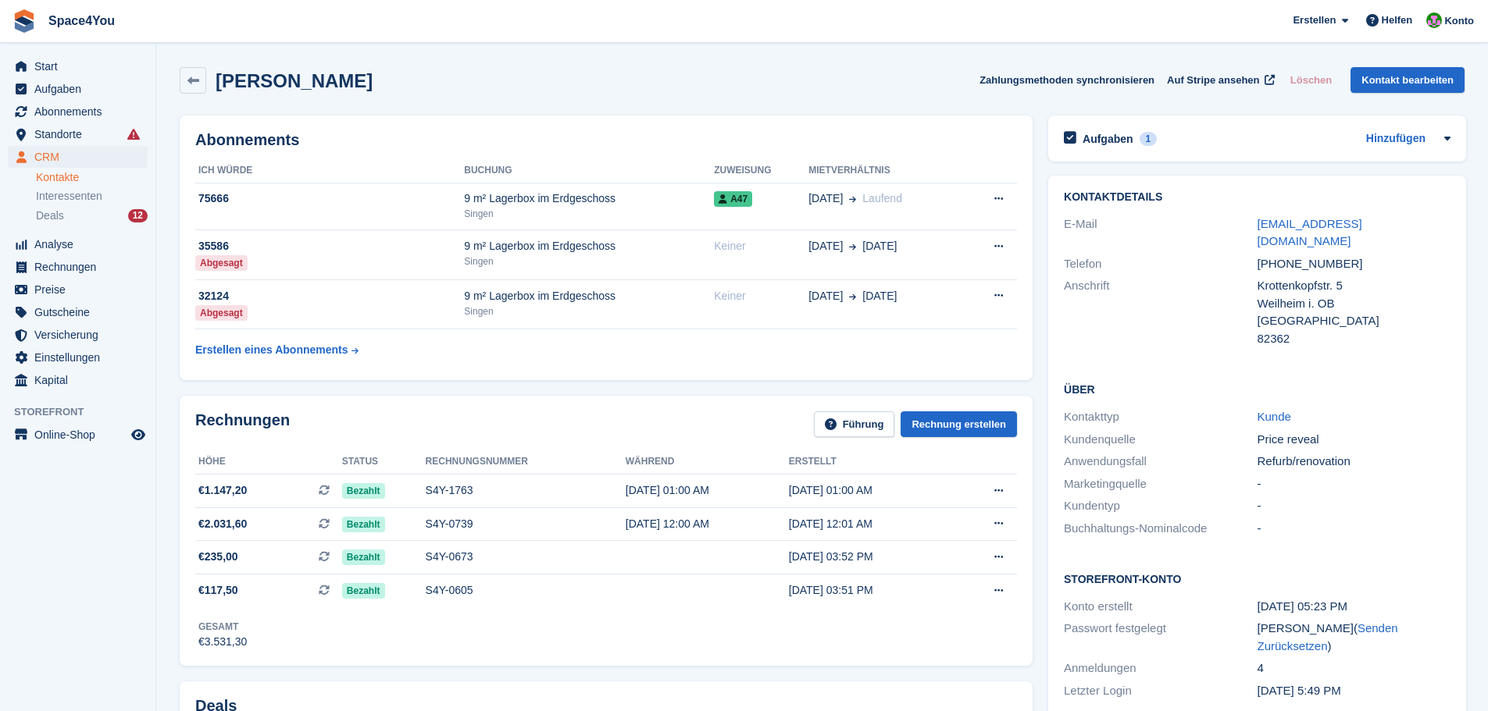
click at [433, 81] on div "[PERSON_NAME] Zahlungsmethoden synchronisieren Auf Stripe ansehen Löschen Konta…" at bounding box center [822, 80] width 1285 height 27
click at [444, 87] on div "[PERSON_NAME] Zahlungsmethoden synchronisieren Auf Stripe ansehen Löschen Konta…" at bounding box center [822, 80] width 1285 height 27
drag, startPoint x: 444, startPoint y: 87, endPoint x: 22, endPoint y: 22, distance: 426.8
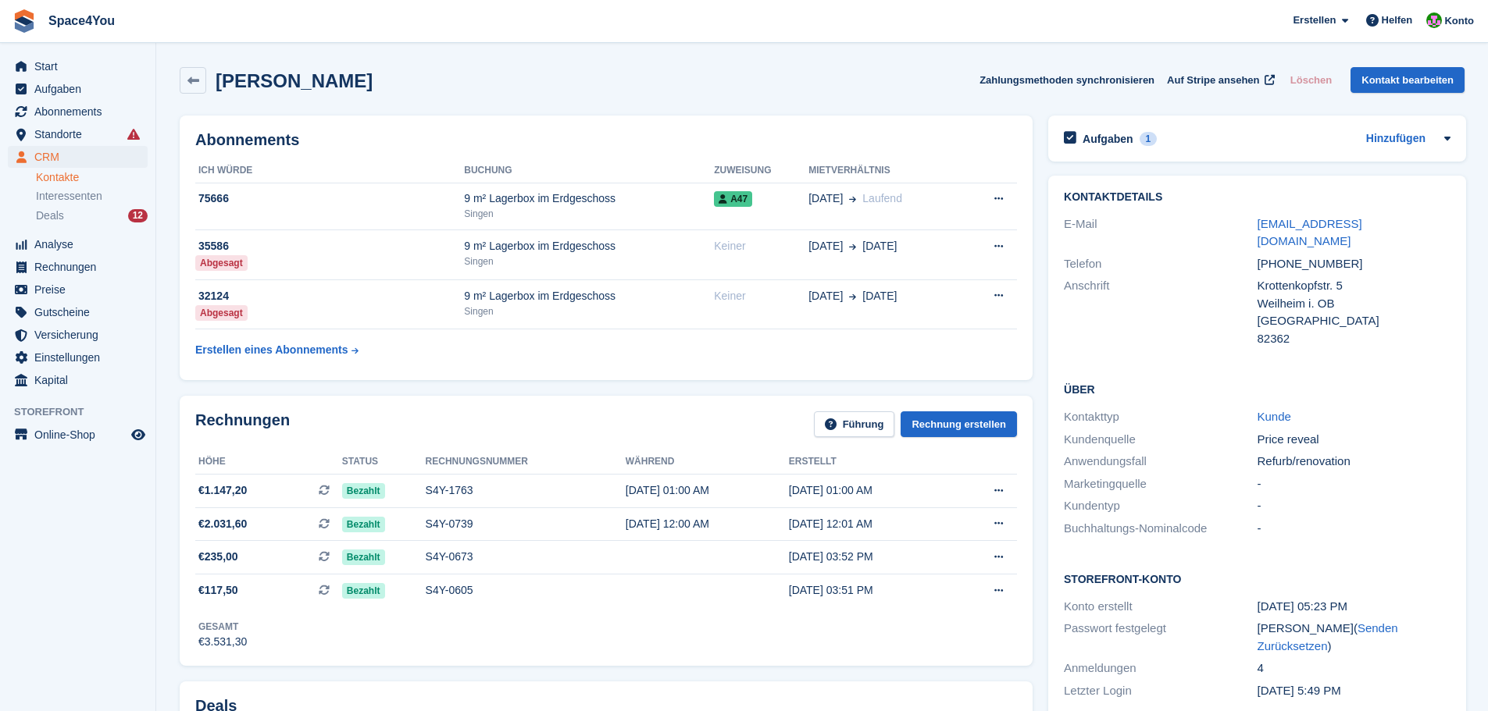
click at [22, 22] on div "Space4You [GEOGRAPHIC_DATA] Abonnement Rechnung Kontakt Deal [GEOGRAPHIC_DATA] …" at bounding box center [744, 605] width 1488 height 1210
click at [316, 44] on section "[PERSON_NAME] Zahlungsmethoden synchronisieren Auf Stripe ansehen Löschen Konta…" at bounding box center [822, 605] width 1332 height 1210
click at [450, 78] on div "[PERSON_NAME] Zahlungsmethoden synchronisieren Auf Stripe ansehen Löschen Konta…" at bounding box center [822, 80] width 1285 height 27
drag, startPoint x: 375, startPoint y: 81, endPoint x: 24, endPoint y: 23, distance: 355.5
click at [24, 23] on div "Space4You [GEOGRAPHIC_DATA] Abonnement Rechnung Kontakt Deal [GEOGRAPHIC_DATA] …" at bounding box center [744, 605] width 1488 height 1210
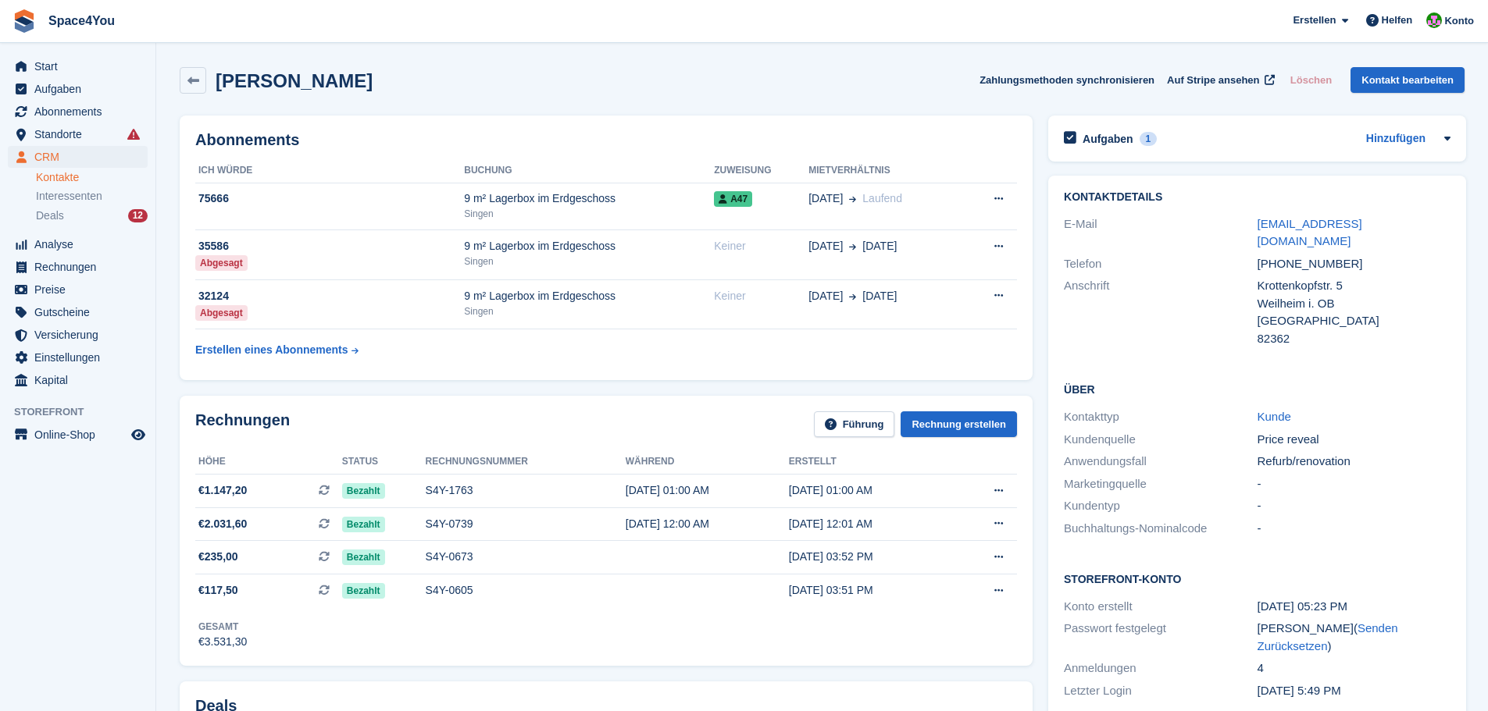
click at [403, 77] on div "[PERSON_NAME] Zahlungsmethoden synchronisieren Auf Stripe ansehen Löschen Konta…" at bounding box center [822, 80] width 1285 height 27
click at [373, 87] on div "[PERSON_NAME] Zahlungsmethoden synchronisieren Auf Stripe ansehen Löschen Konta…" at bounding box center [822, 80] width 1285 height 27
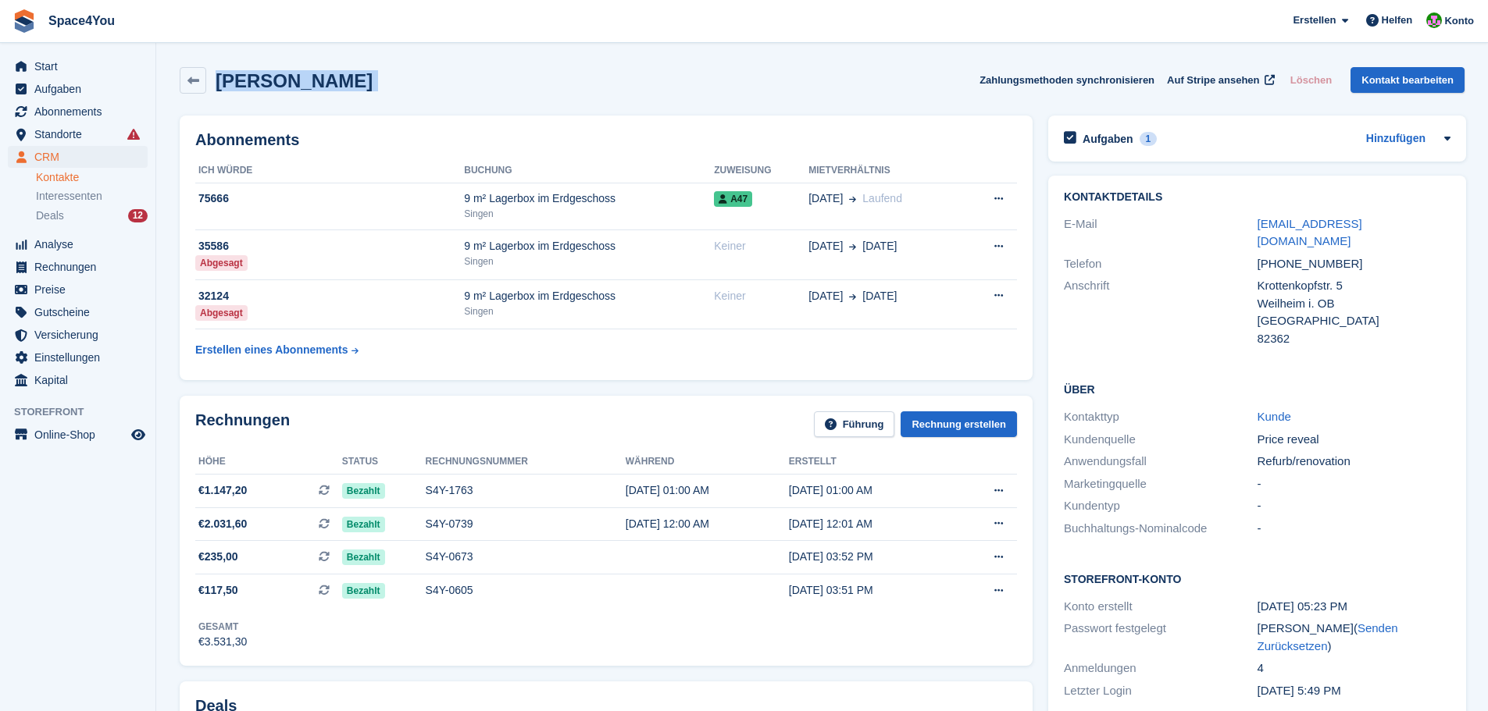
drag, startPoint x: 373, startPoint y: 87, endPoint x: 25, endPoint y: 30, distance: 353.0
click at [25, 30] on div "Space4You [GEOGRAPHIC_DATA] Abonnement Rechnung Kontakt Deal [GEOGRAPHIC_DATA] …" at bounding box center [744, 605] width 1488 height 1210
click at [277, 34] on span "Space4You [GEOGRAPHIC_DATA] Abonnement Rechnung Kontakt Deal [GEOGRAPHIC_DATA] …" at bounding box center [744, 21] width 1488 height 42
click at [408, 71] on div "[PERSON_NAME] Zahlungsmethoden synchronisieren Auf Stripe ansehen Löschen Konta…" at bounding box center [822, 80] width 1285 height 27
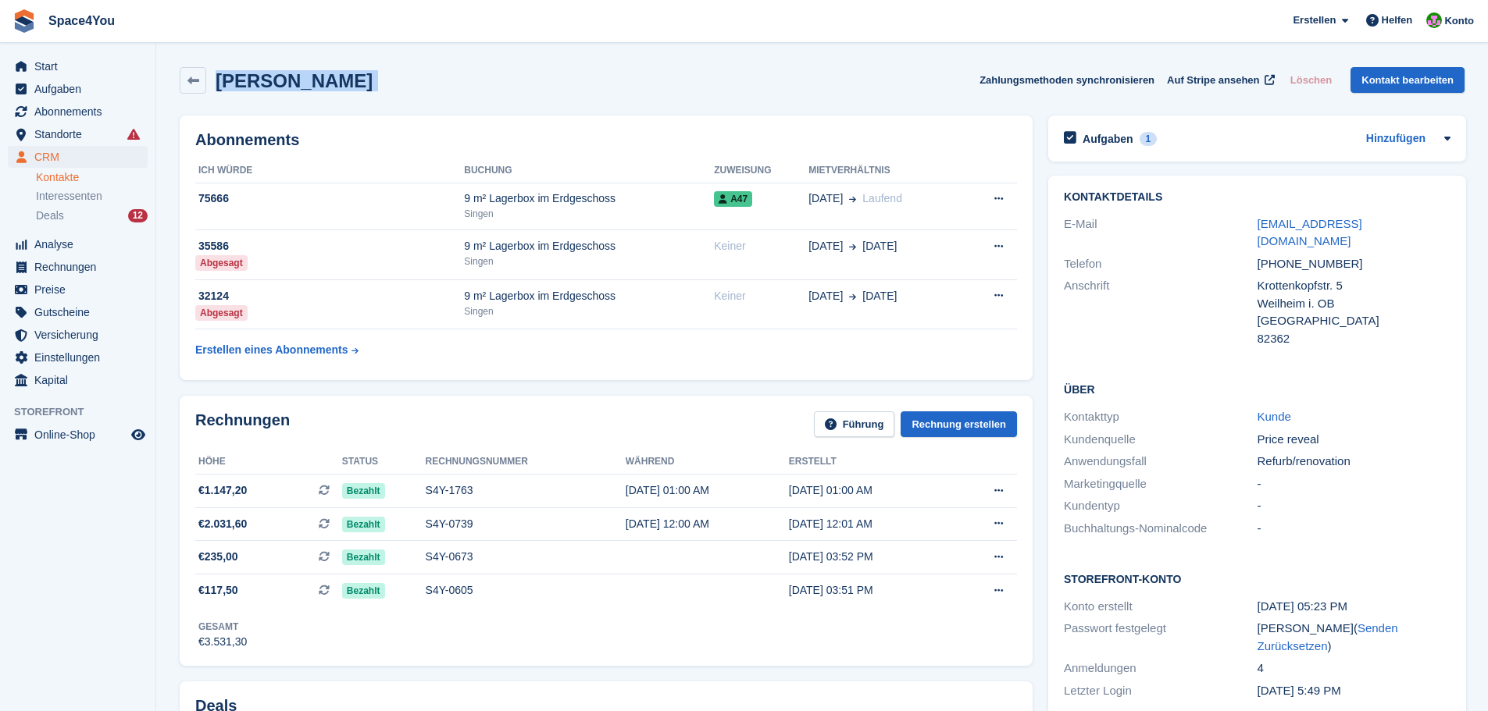
click at [408, 71] on div "[PERSON_NAME] Zahlungsmethoden synchronisieren Auf Stripe ansehen Löschen Konta…" at bounding box center [822, 80] width 1285 height 27
click at [443, 85] on div "[PERSON_NAME] Zahlungsmethoden synchronisieren Auf Stripe ansehen Löschen Konta…" at bounding box center [822, 80] width 1285 height 27
drag, startPoint x: 347, startPoint y: 80, endPoint x: 229, endPoint y: 88, distance: 118.2
click at [219, 87] on h2 "[PERSON_NAME]" at bounding box center [294, 80] width 157 height 21
click at [234, 526] on span "€2.031,60" at bounding box center [222, 524] width 48 height 16
